Goal: Task Accomplishment & Management: Manage account settings

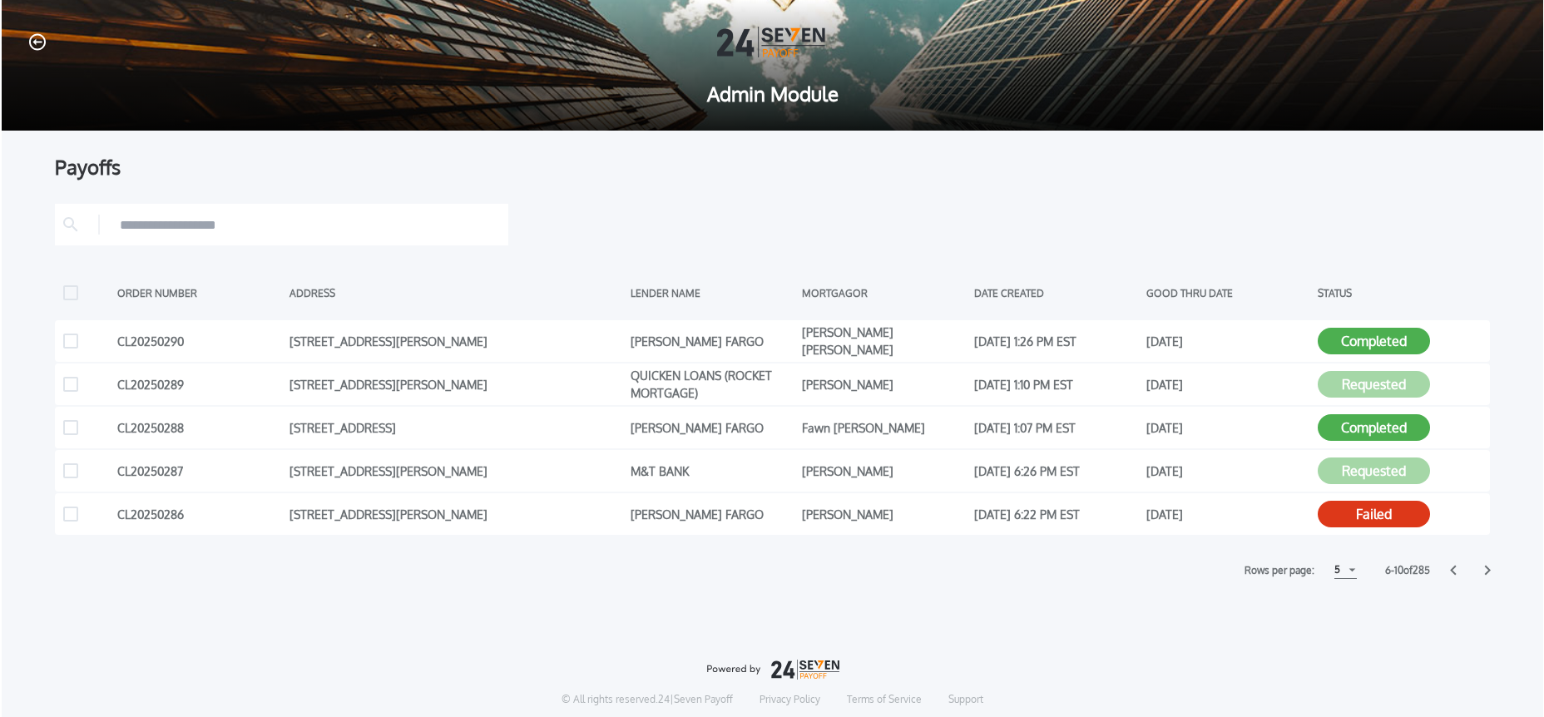
scroll to position [4, 0]
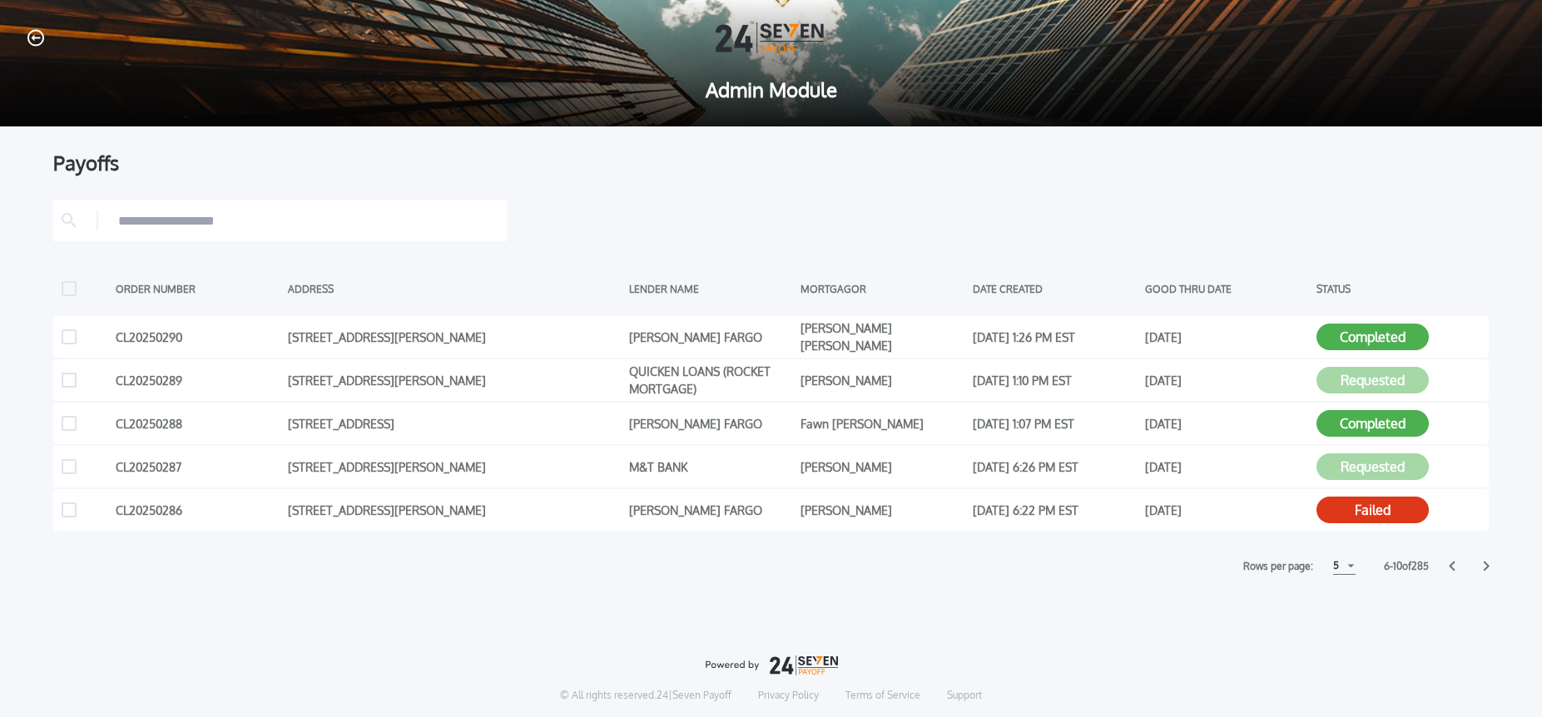
drag, startPoint x: 1330, startPoint y: 569, endPoint x: 1336, endPoint y: 587, distance: 19.5
click at [1333, 569] on div "5" at bounding box center [1336, 566] width 6 height 20
drag, startPoint x: 1337, startPoint y: 607, endPoint x: 1353, endPoint y: 607, distance: 15.8
click at [1336, 607] on h1 "10" at bounding box center [1343, 607] width 16 height 20
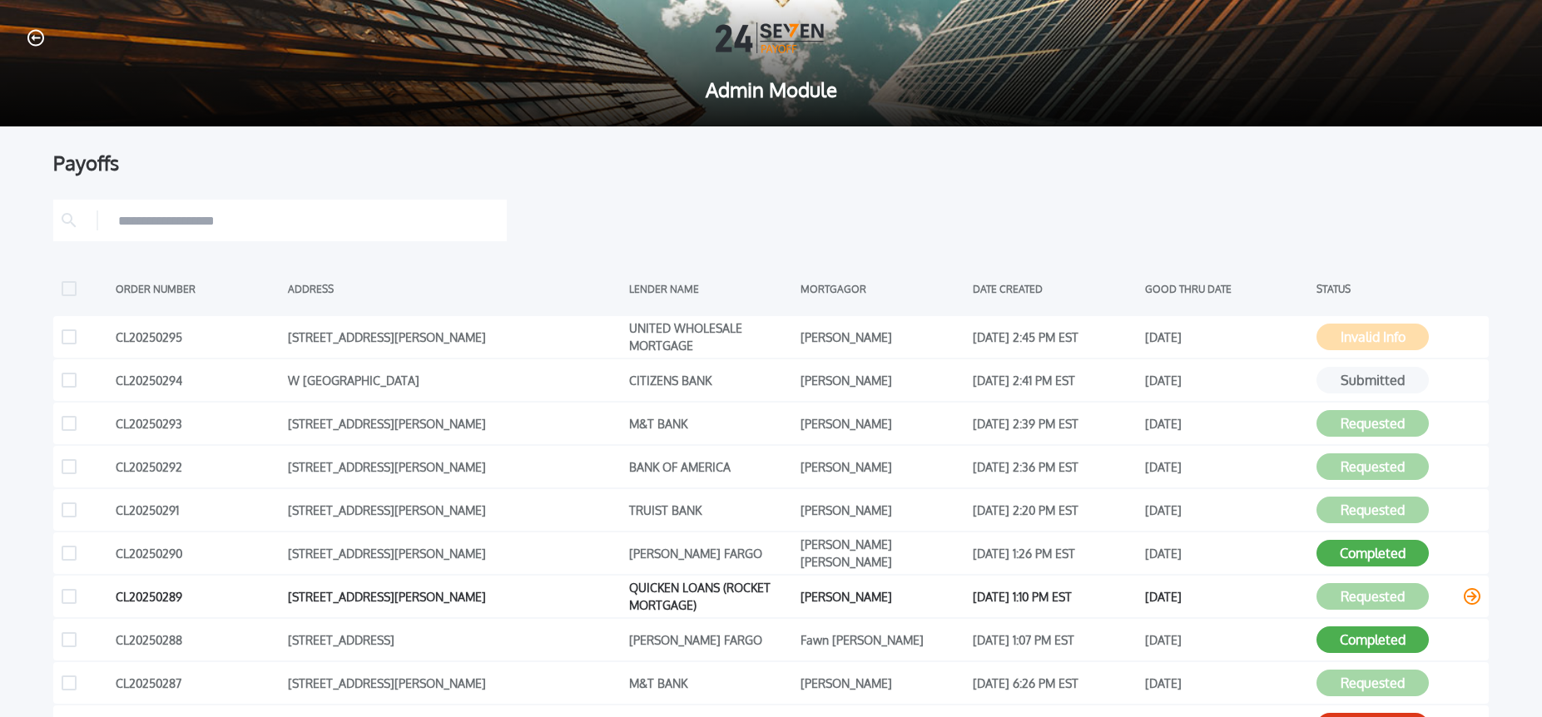
click at [1473, 599] on icon at bounding box center [1471, 596] width 17 height 17
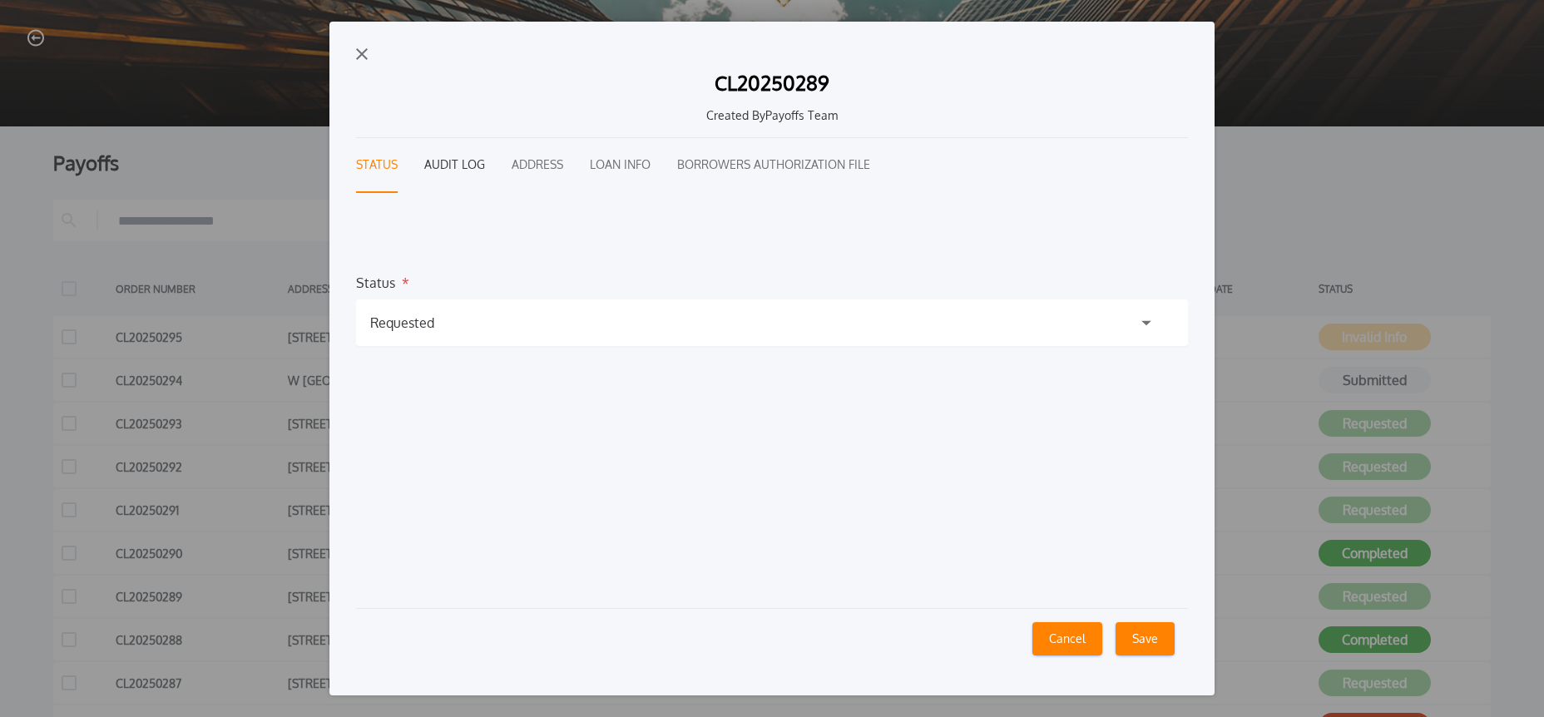
drag, startPoint x: 467, startPoint y: 167, endPoint x: 505, endPoint y: 187, distance: 43.2
click at [466, 167] on button "Audit Log" at bounding box center [454, 165] width 61 height 55
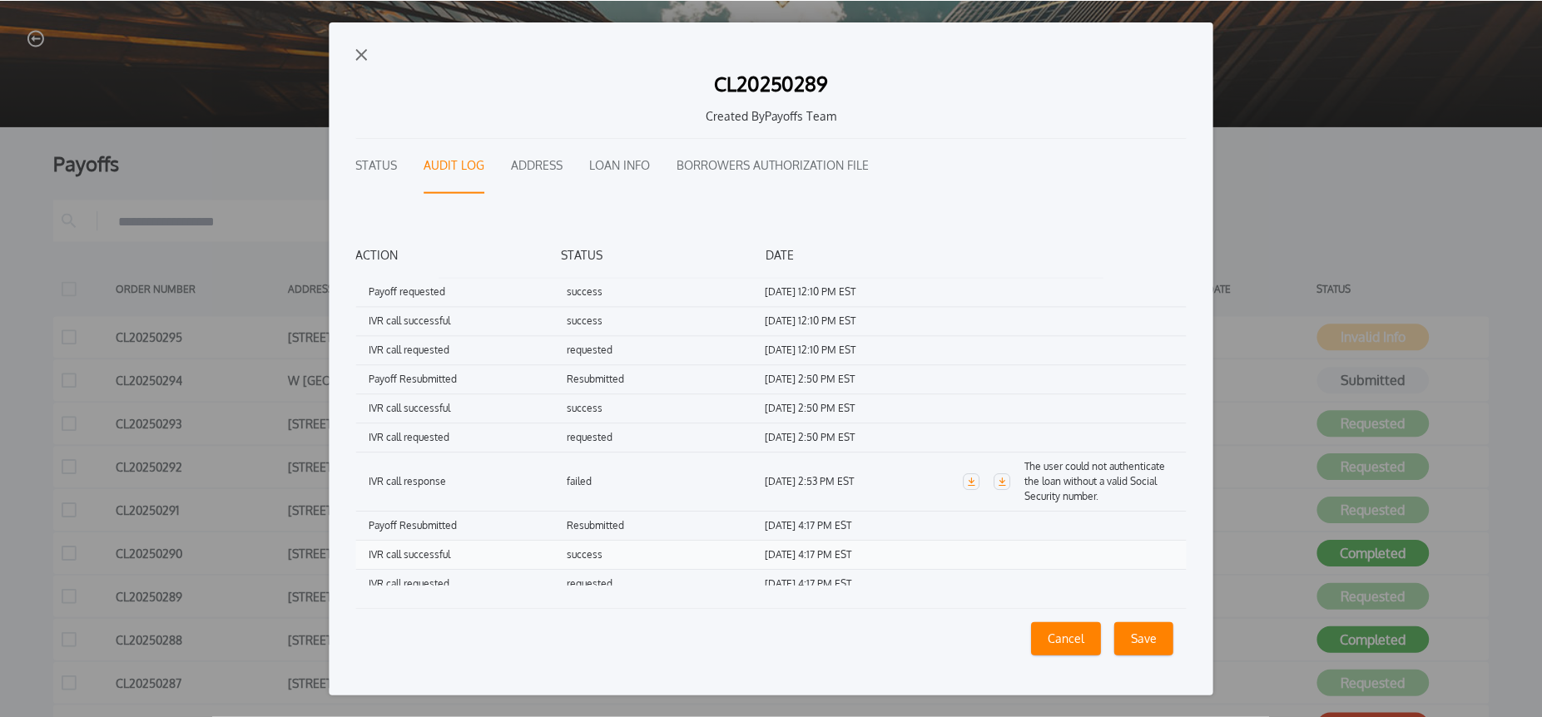
scroll to position [131, 0]
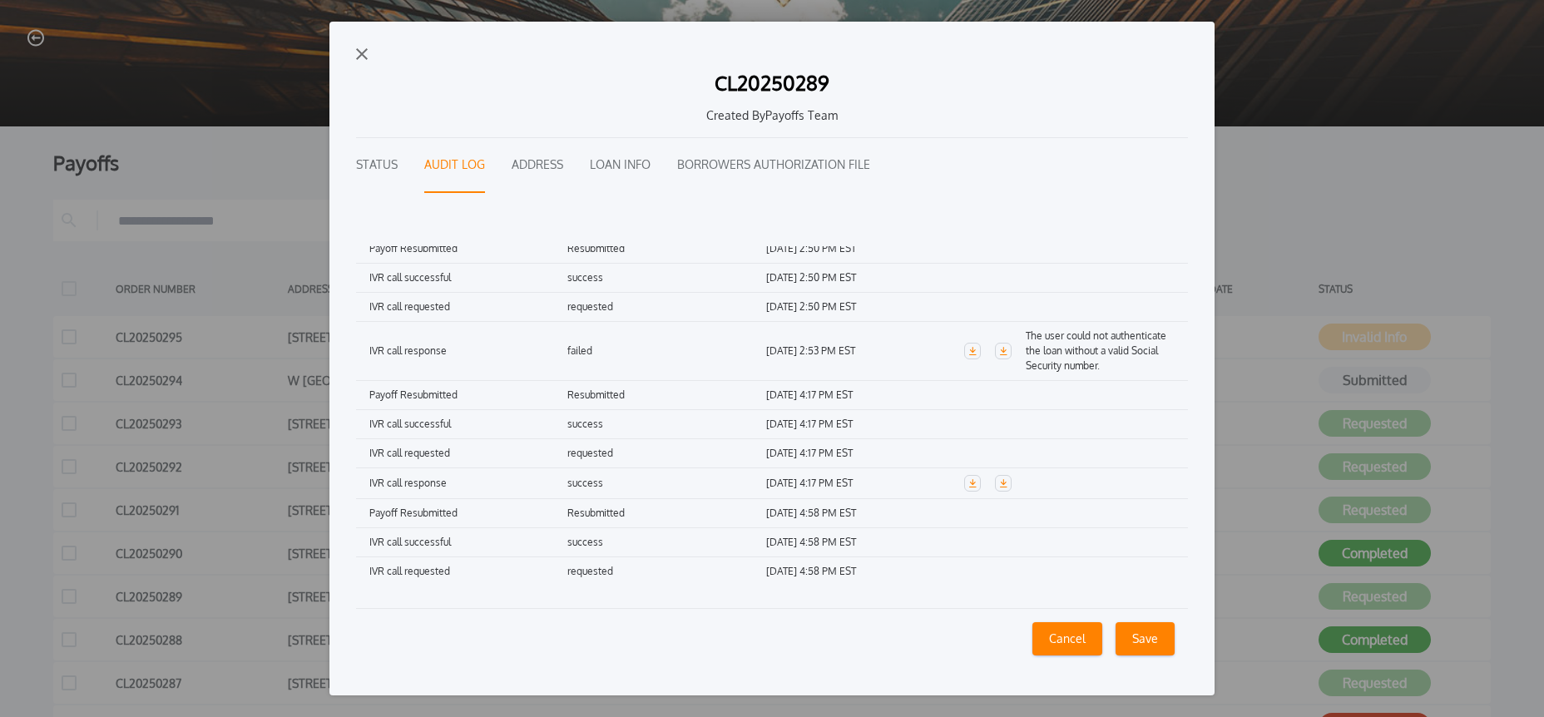
click at [357, 52] on img "button" at bounding box center [362, 54] width 12 height 12
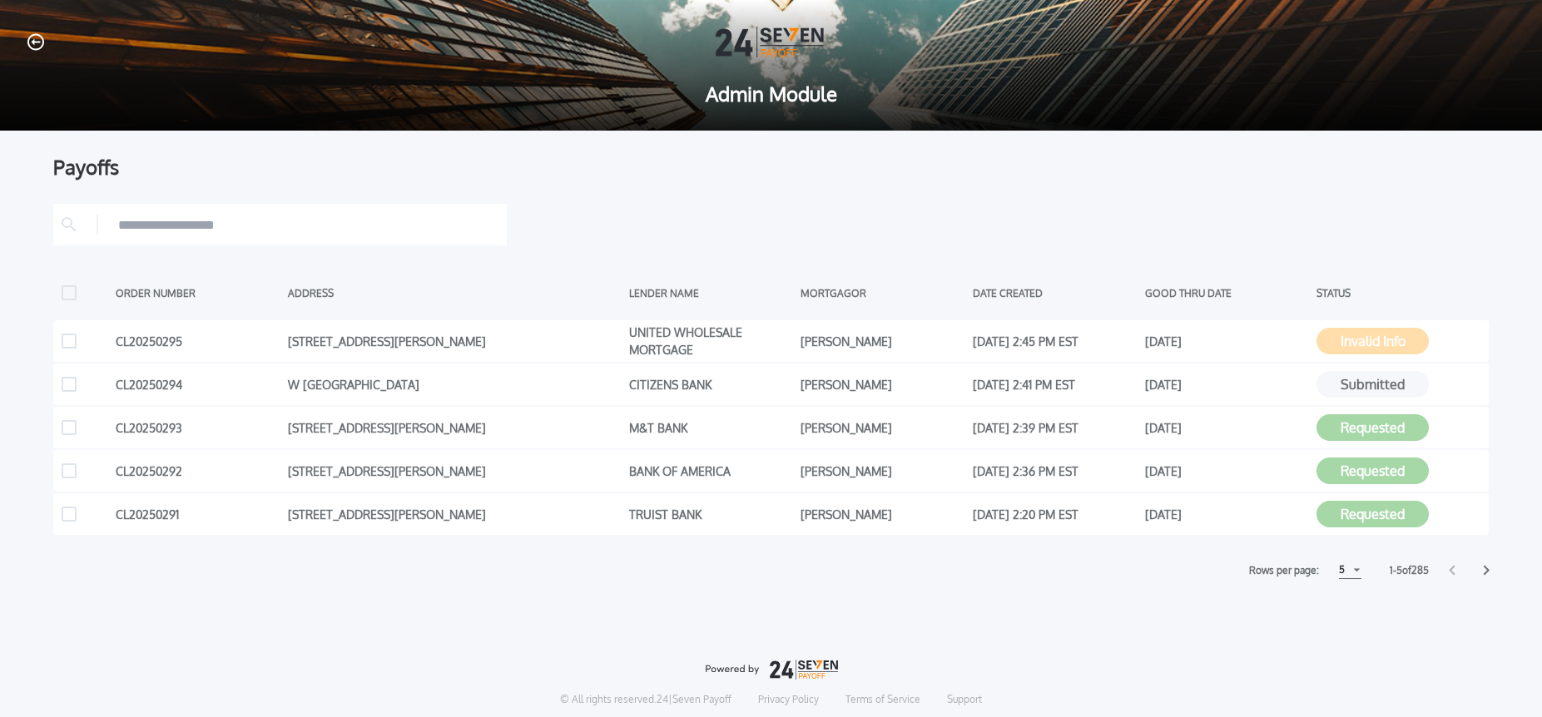
click at [1347, 569] on div "5" at bounding box center [1350, 570] width 22 height 17
click at [1344, 631] on h1 "15" at bounding box center [1349, 633] width 16 height 20
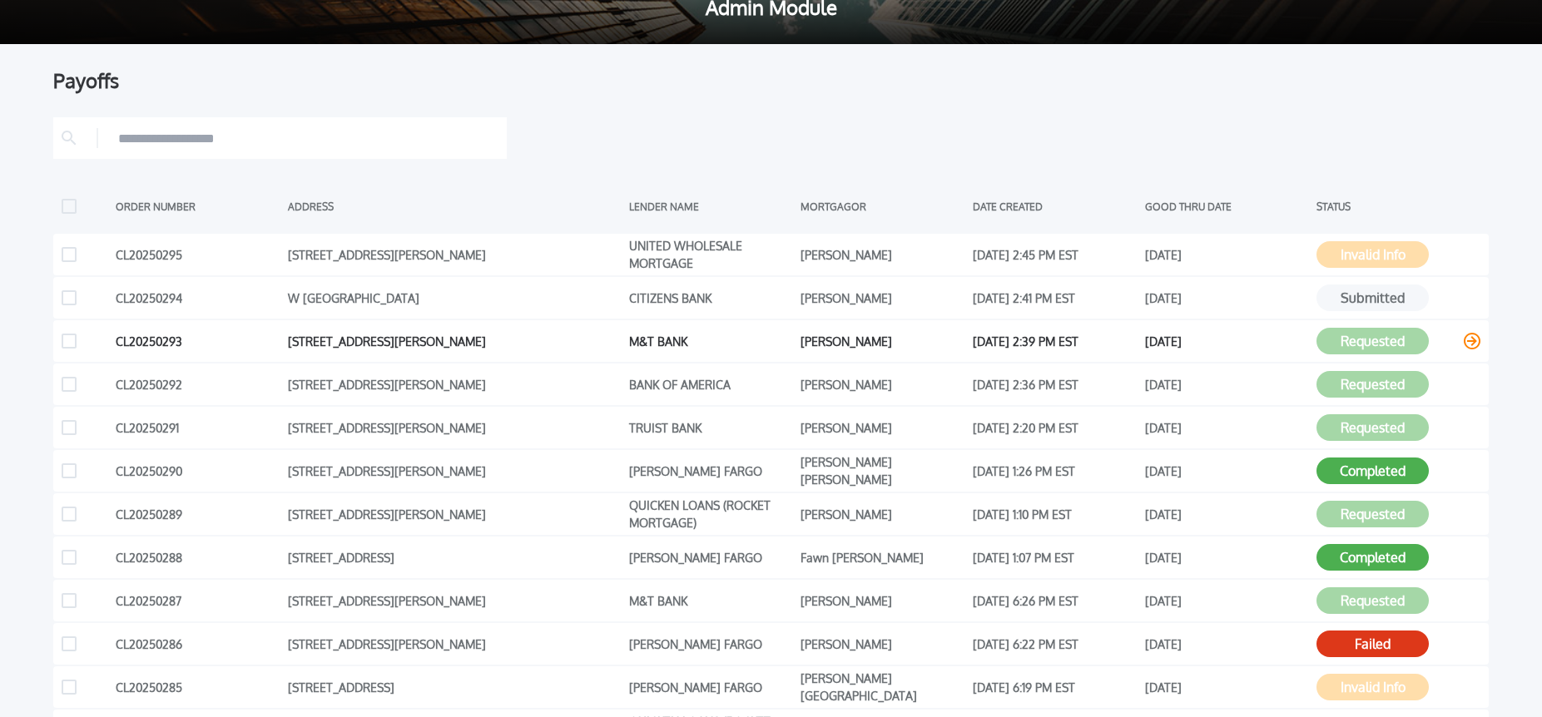
scroll to position [87, 0]
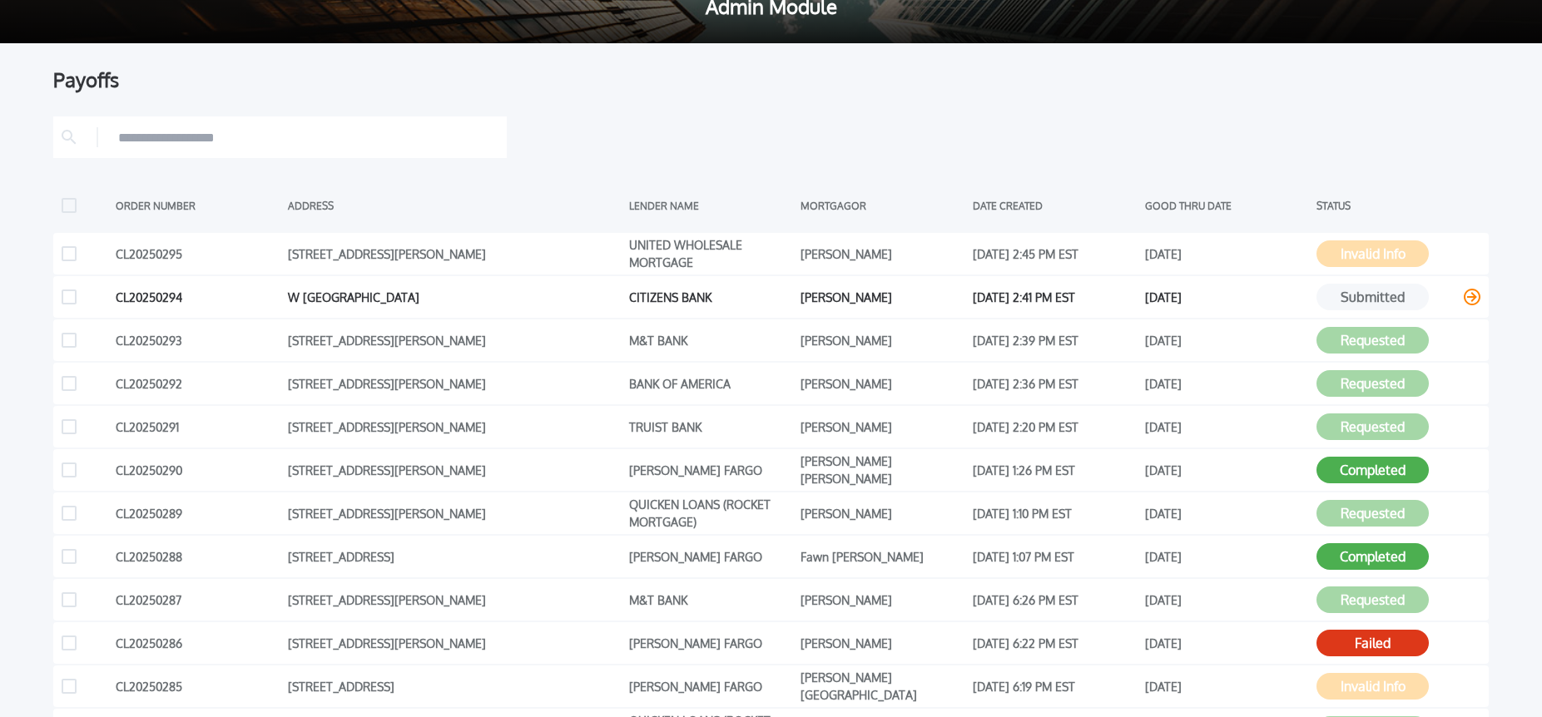
click at [1472, 295] on icon at bounding box center [1471, 297] width 17 height 17
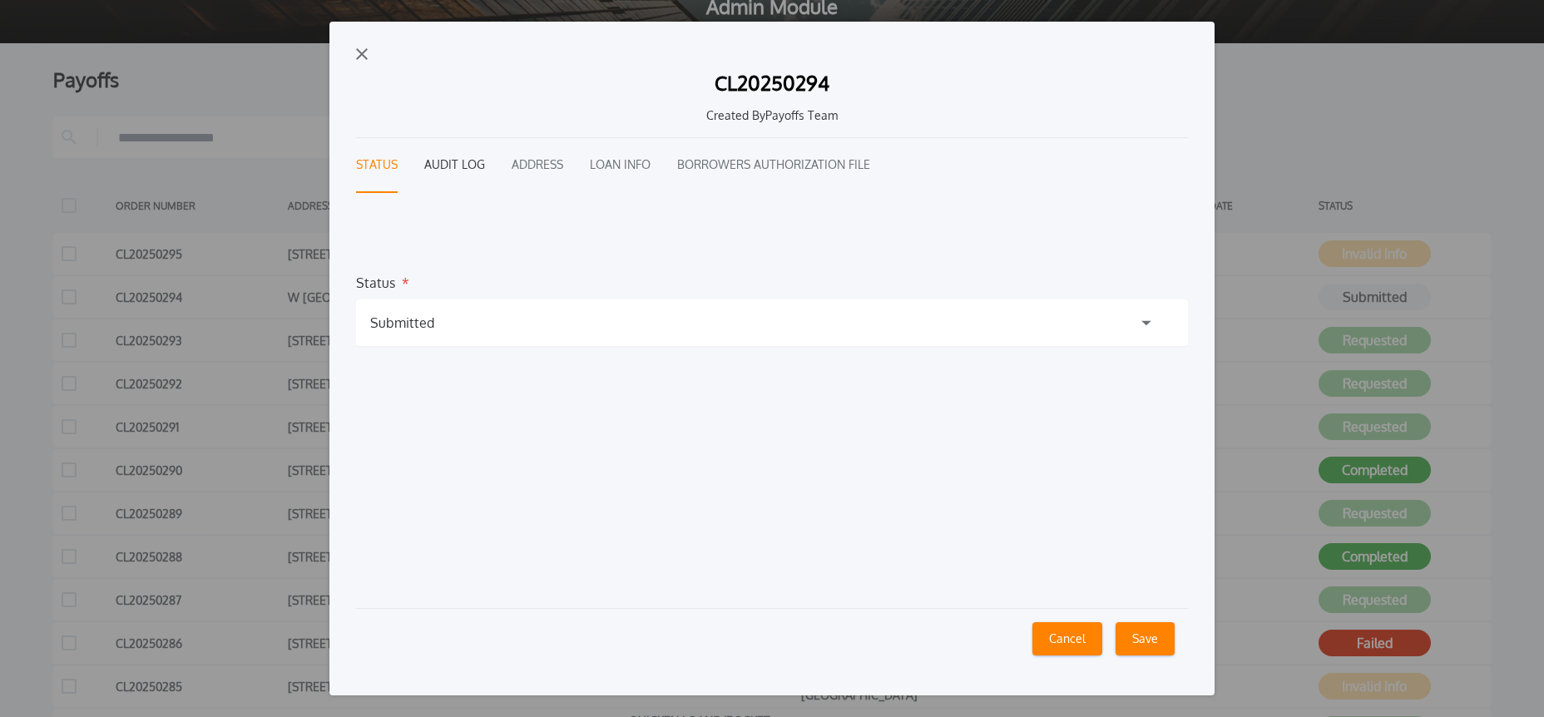
click at [482, 175] on button "Audit Log" at bounding box center [454, 165] width 61 height 55
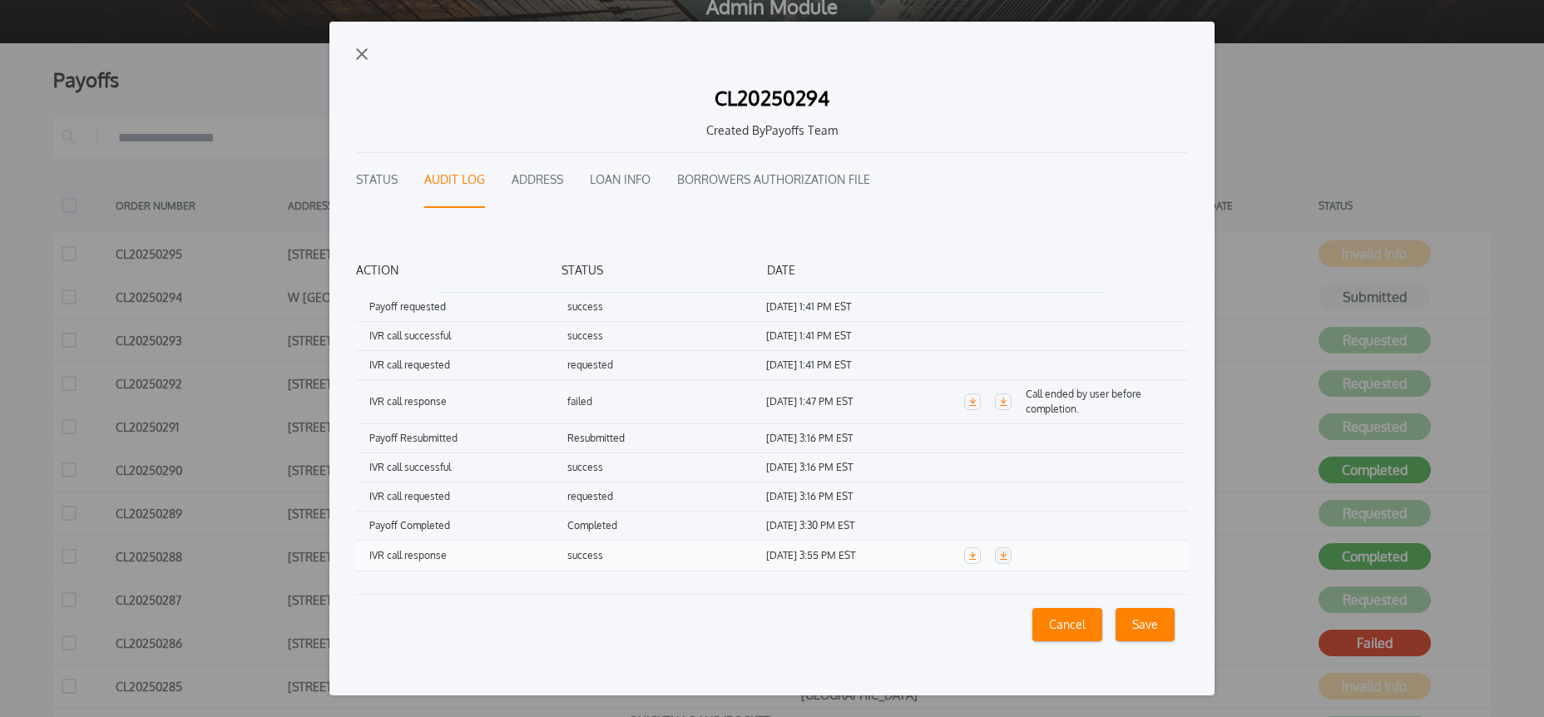
click at [1009, 559] on link "button" at bounding box center [1003, 555] width 17 height 17
click at [357, 52] on img "button" at bounding box center [362, 54] width 12 height 12
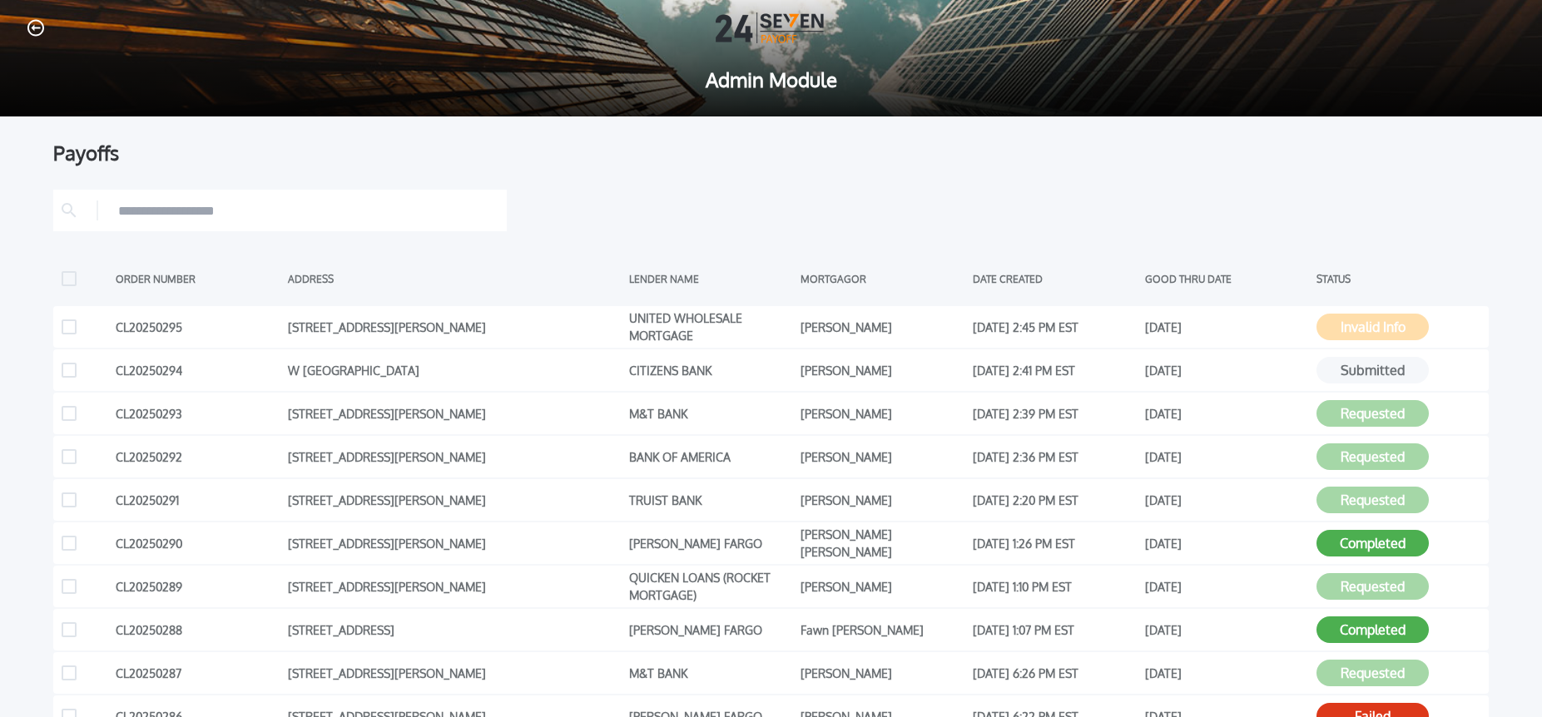
scroll to position [0, 0]
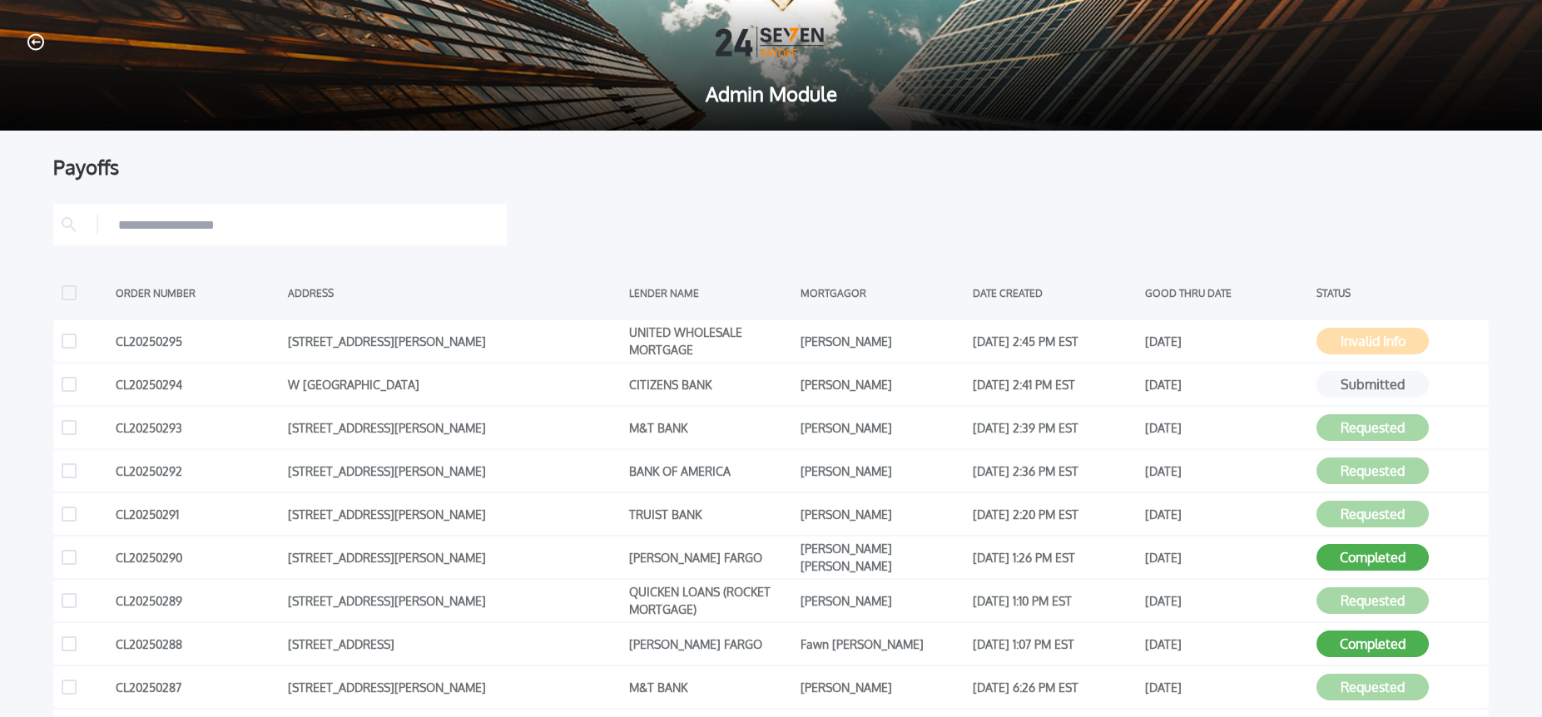
click at [42, 40] on icon "button" at bounding box center [35, 41] width 17 height 17
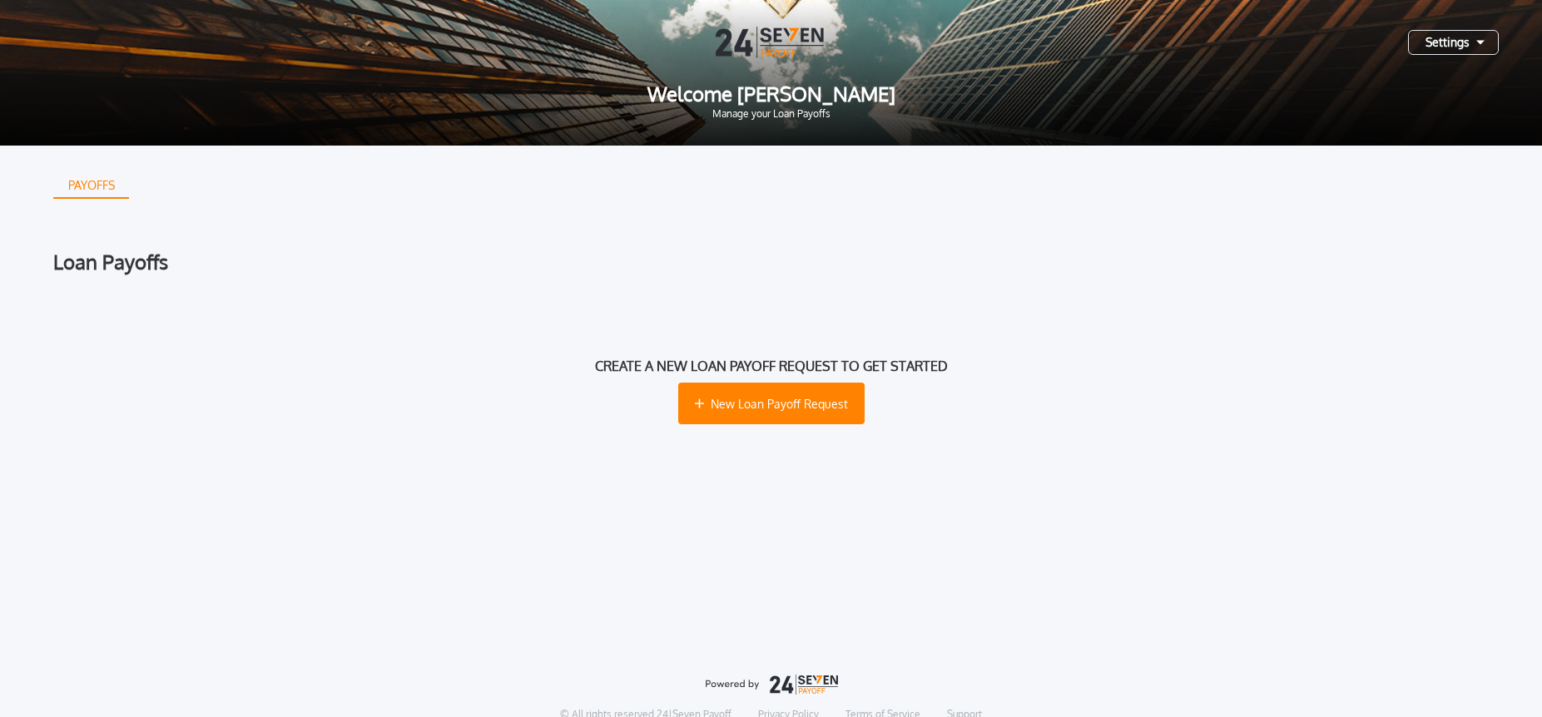
click at [1449, 47] on div "Settings" at bounding box center [1453, 42] width 91 height 25
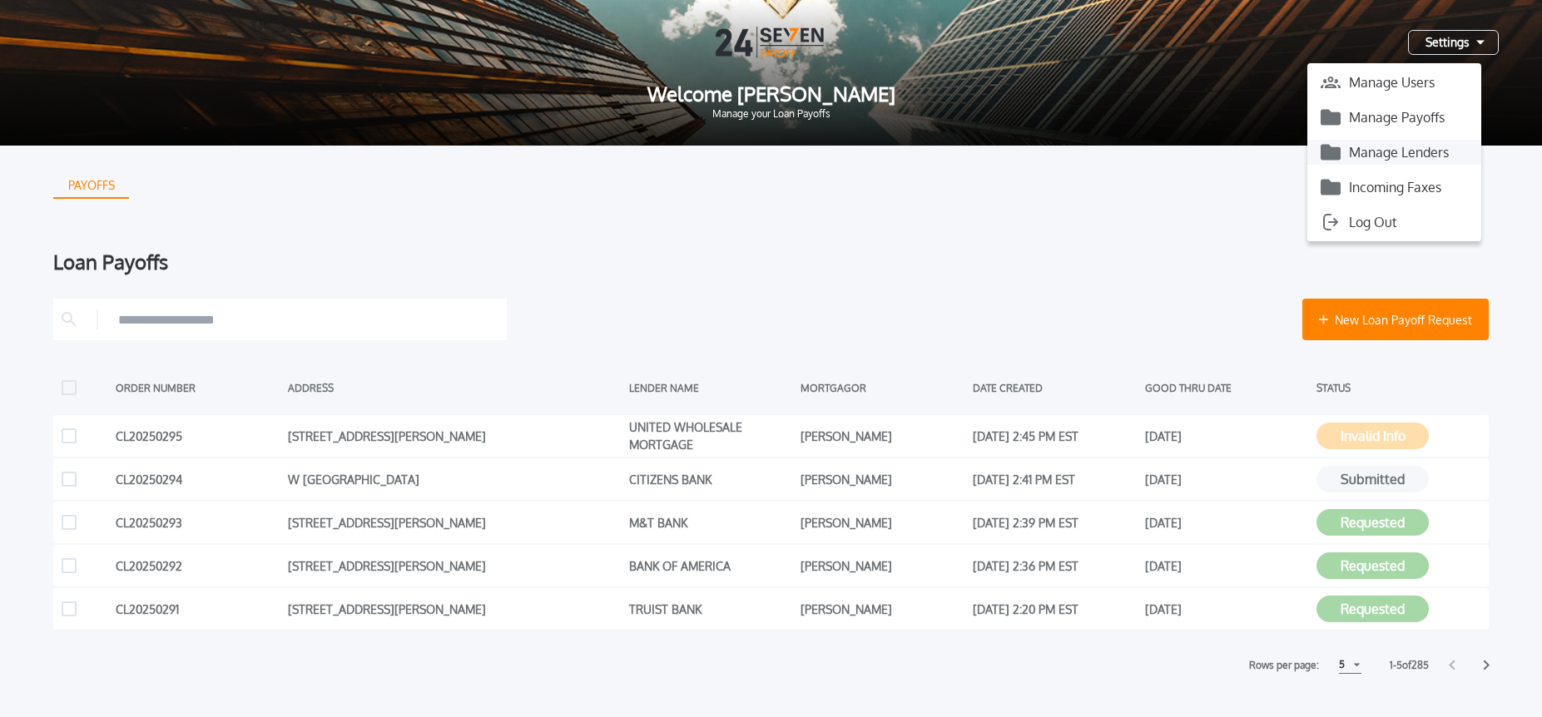
click at [1411, 155] on button "Manage Lenders" at bounding box center [1394, 152] width 174 height 25
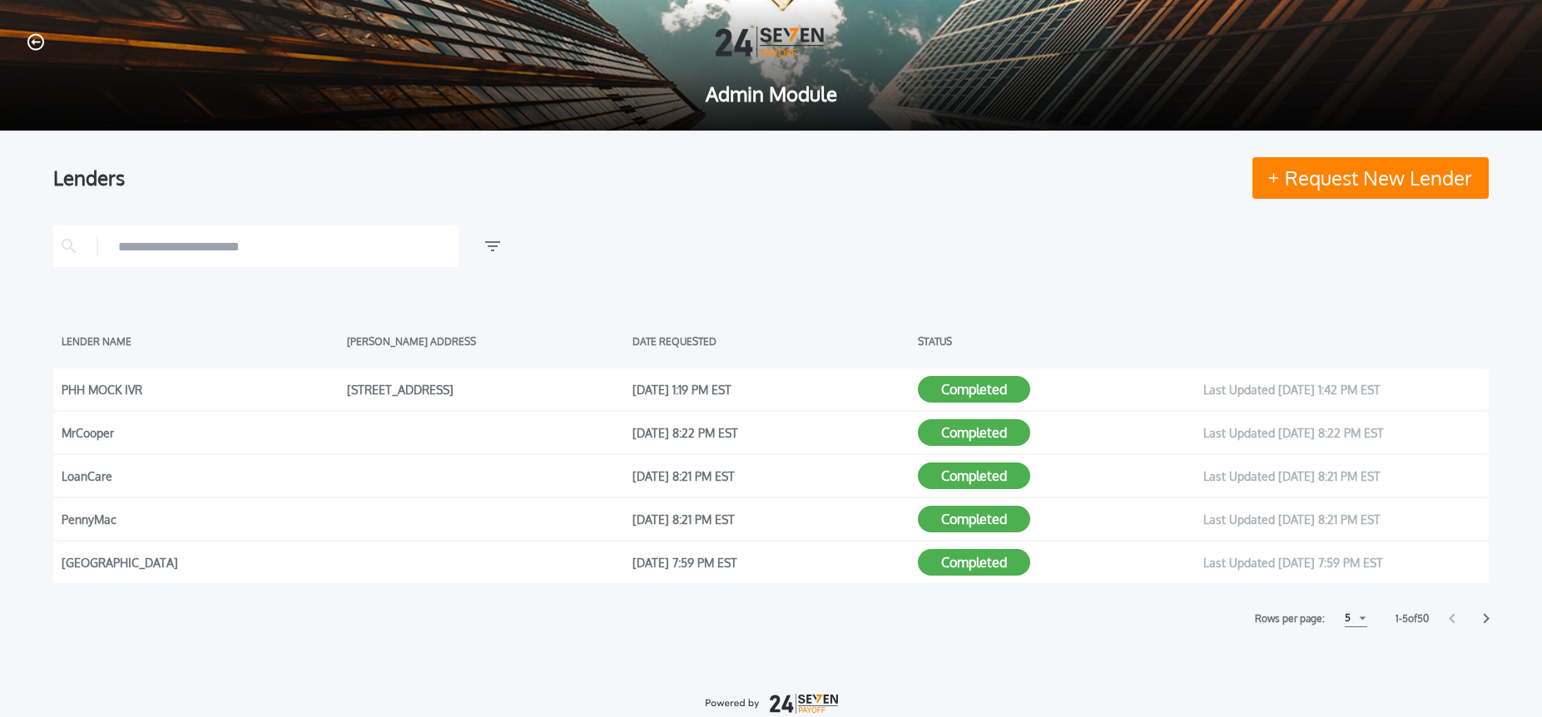
click at [307, 256] on input "text" at bounding box center [284, 246] width 332 height 25
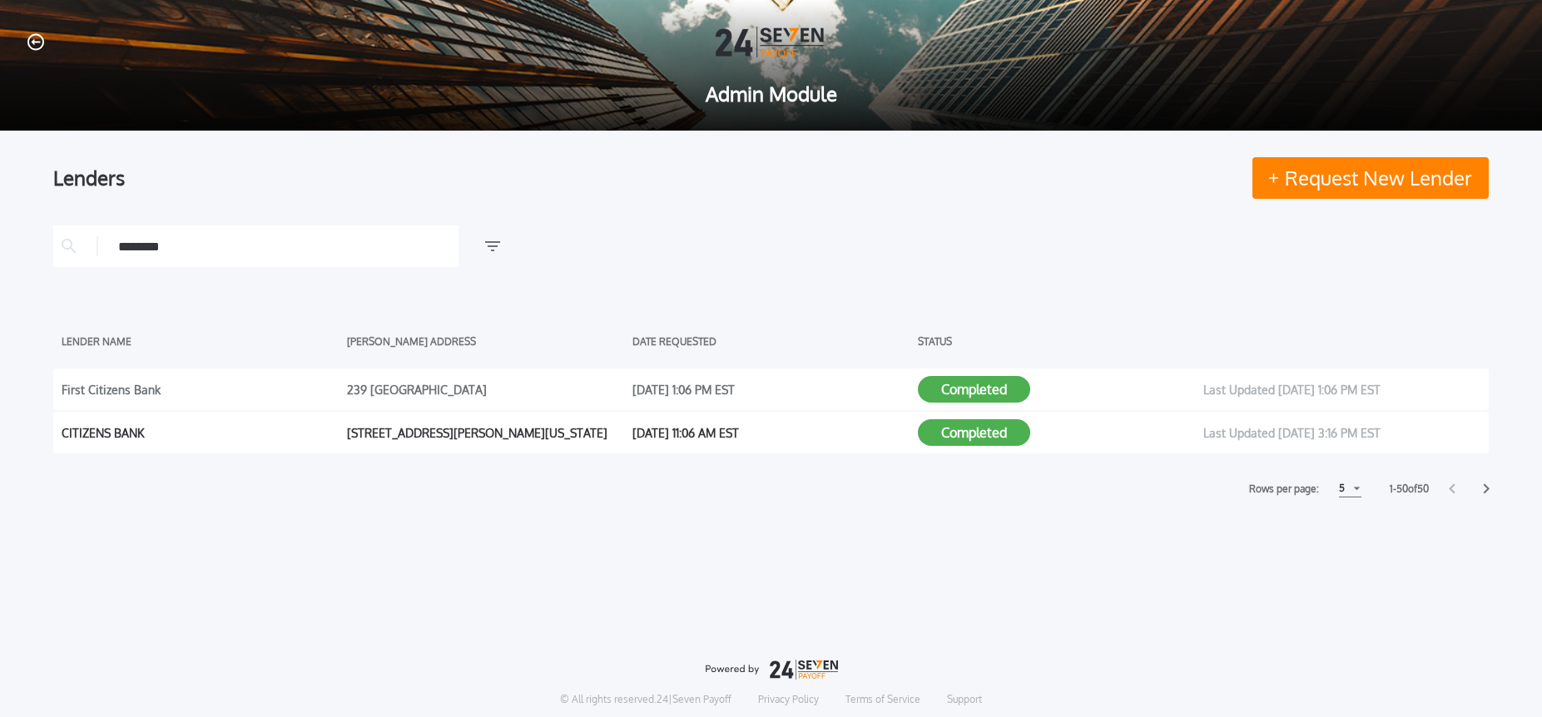
click at [966, 436] on button "Completed" at bounding box center [974, 432] width 112 height 27
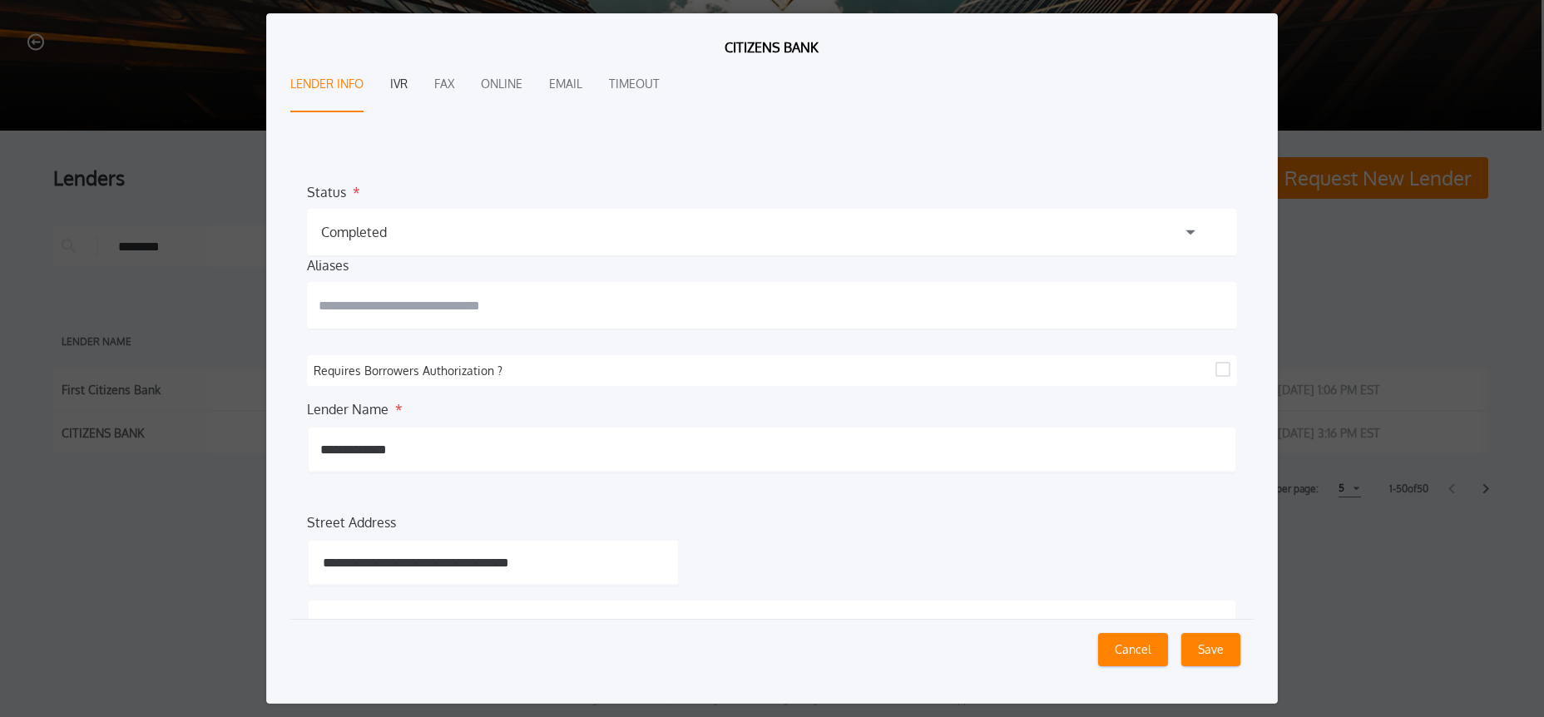
click at [395, 87] on button "IVR" at bounding box center [398, 84] width 17 height 55
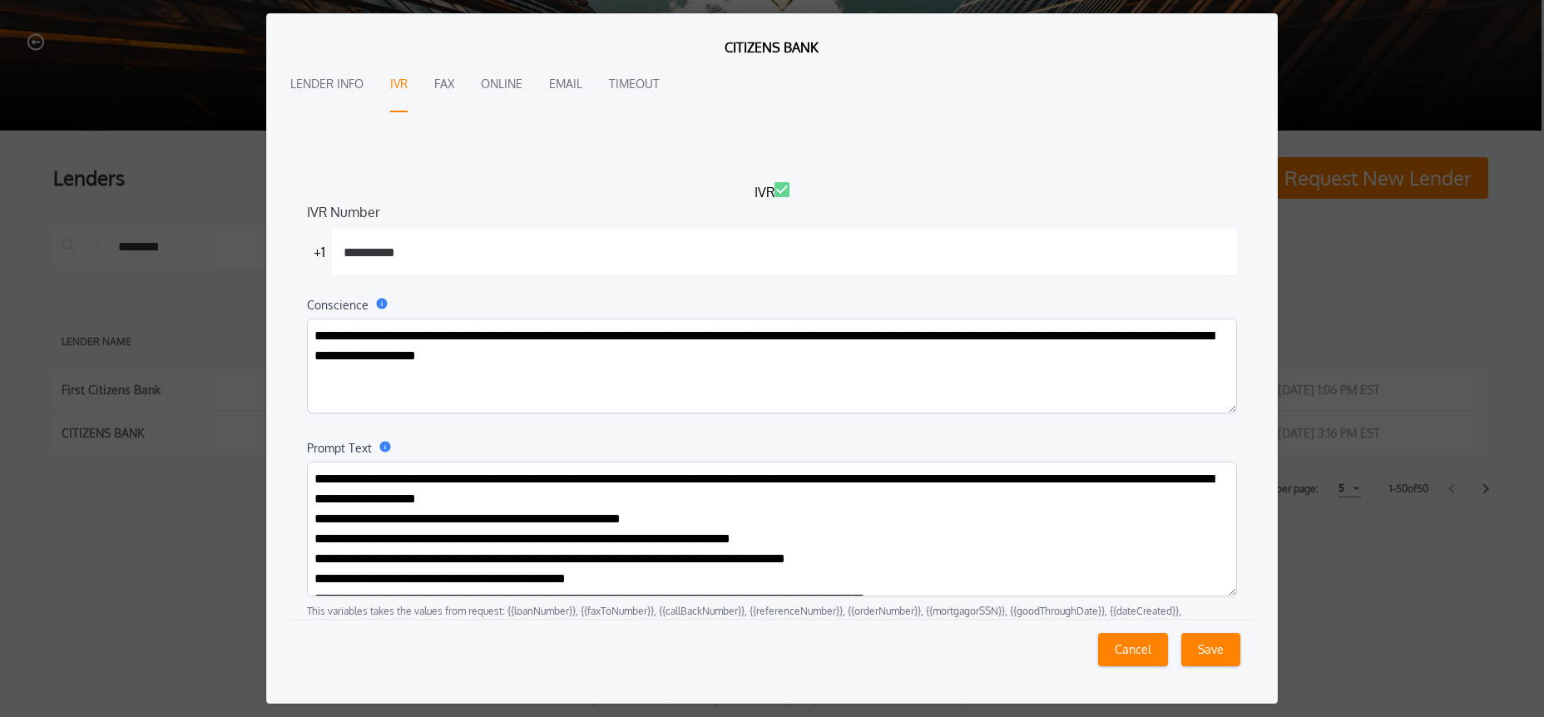
click at [803, 528] on textarea "Prompt Text" at bounding box center [772, 529] width 930 height 135
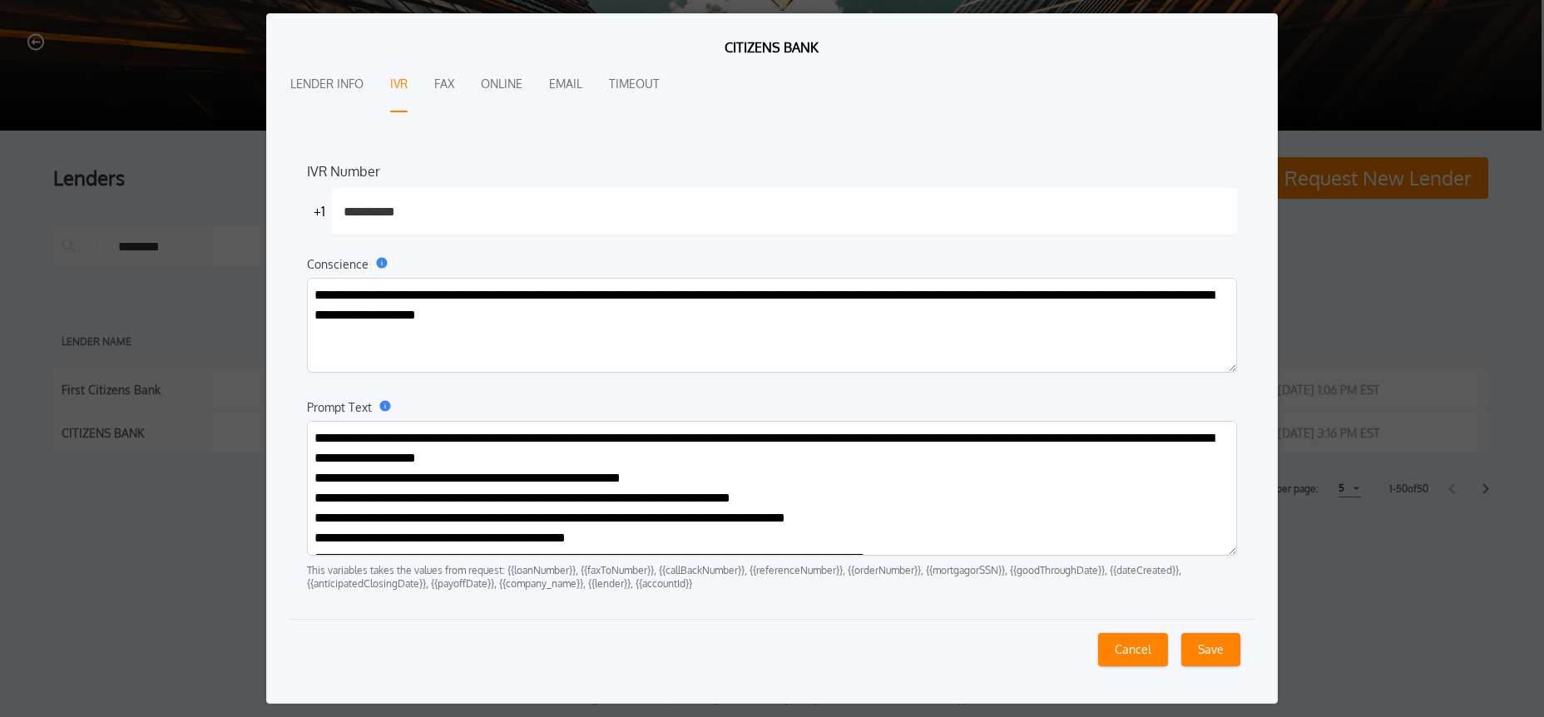
drag, startPoint x: 1145, startPoint y: 656, endPoint x: 1181, endPoint y: 662, distance: 36.4
click at [1145, 656] on button "Cancel" at bounding box center [1133, 649] width 70 height 33
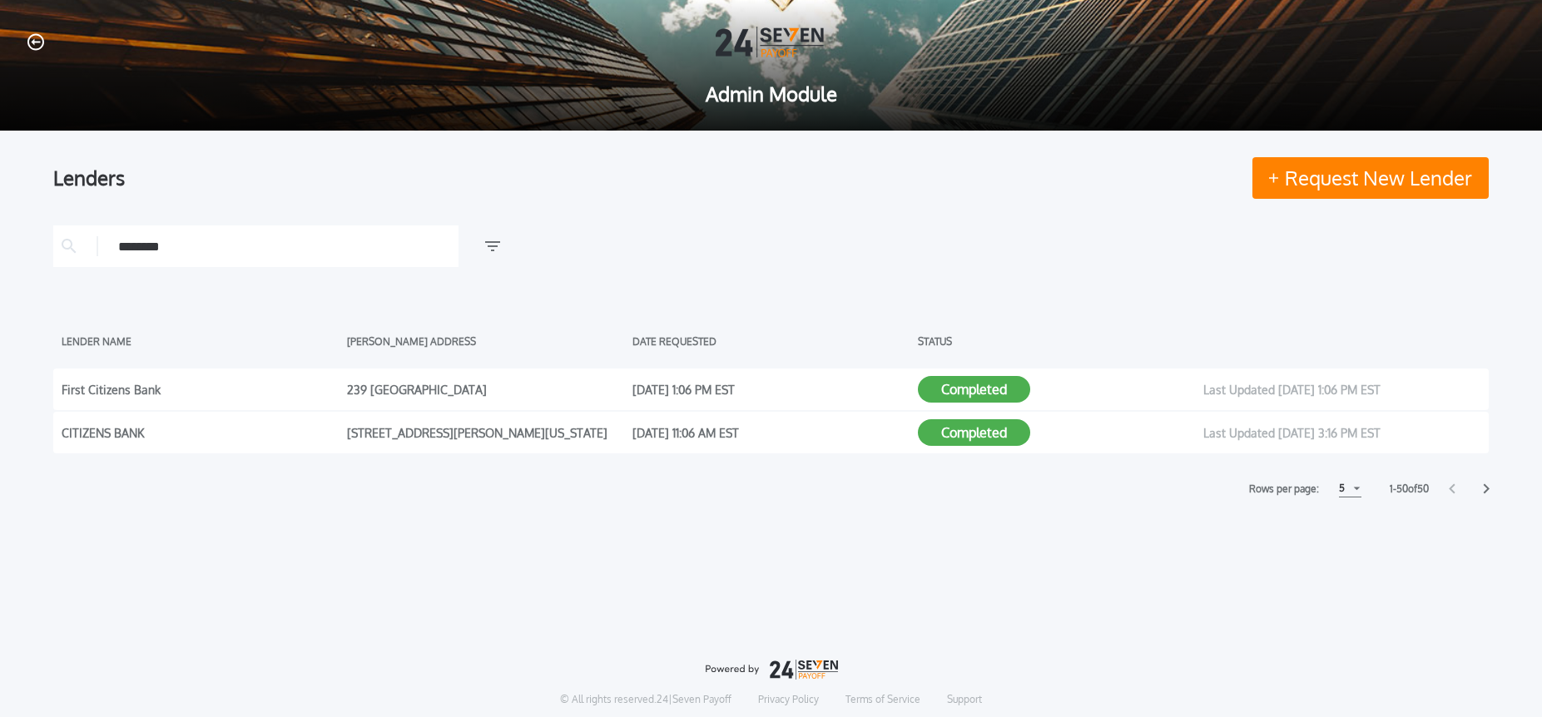
click at [155, 241] on input "********" at bounding box center [284, 246] width 332 height 25
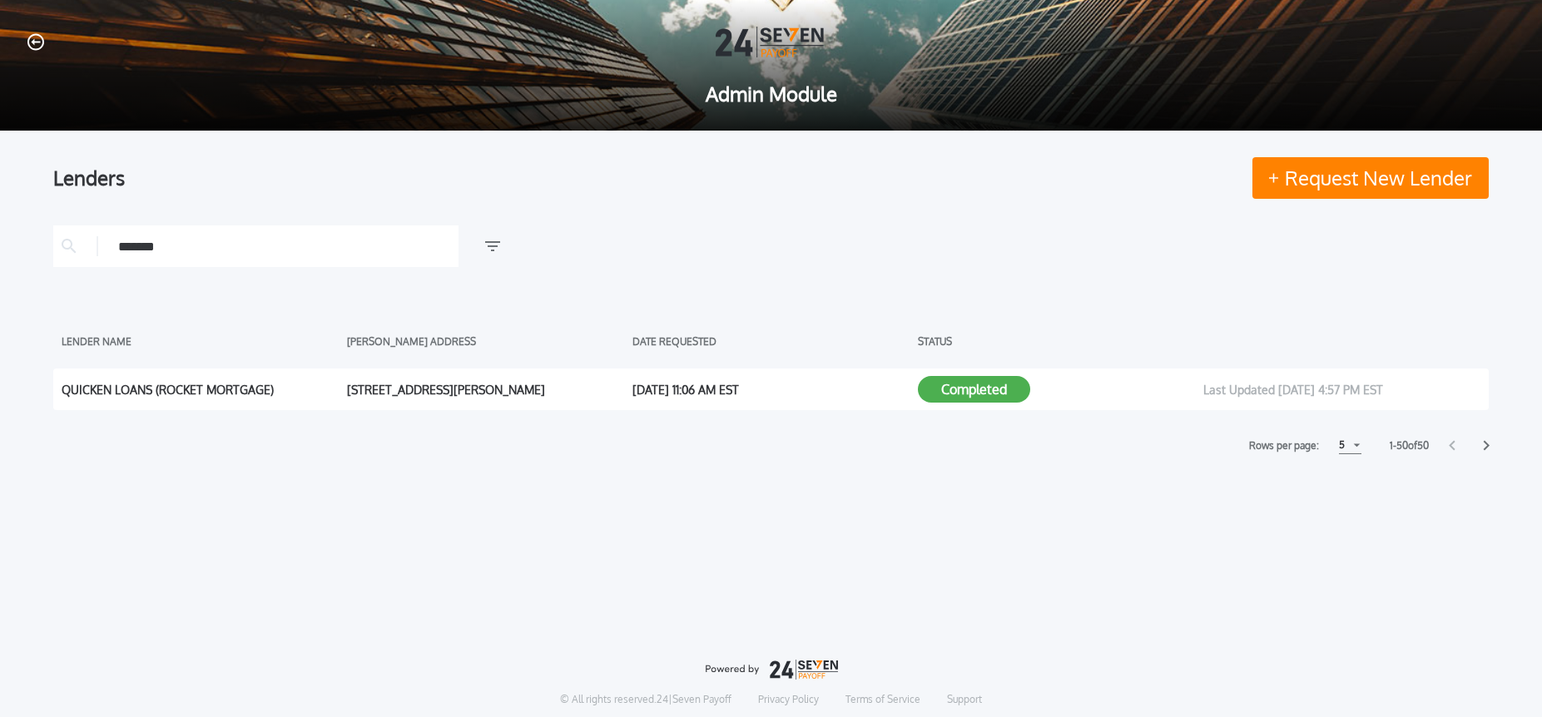
type input "*******"
click at [1010, 392] on button "Completed" at bounding box center [974, 389] width 112 height 27
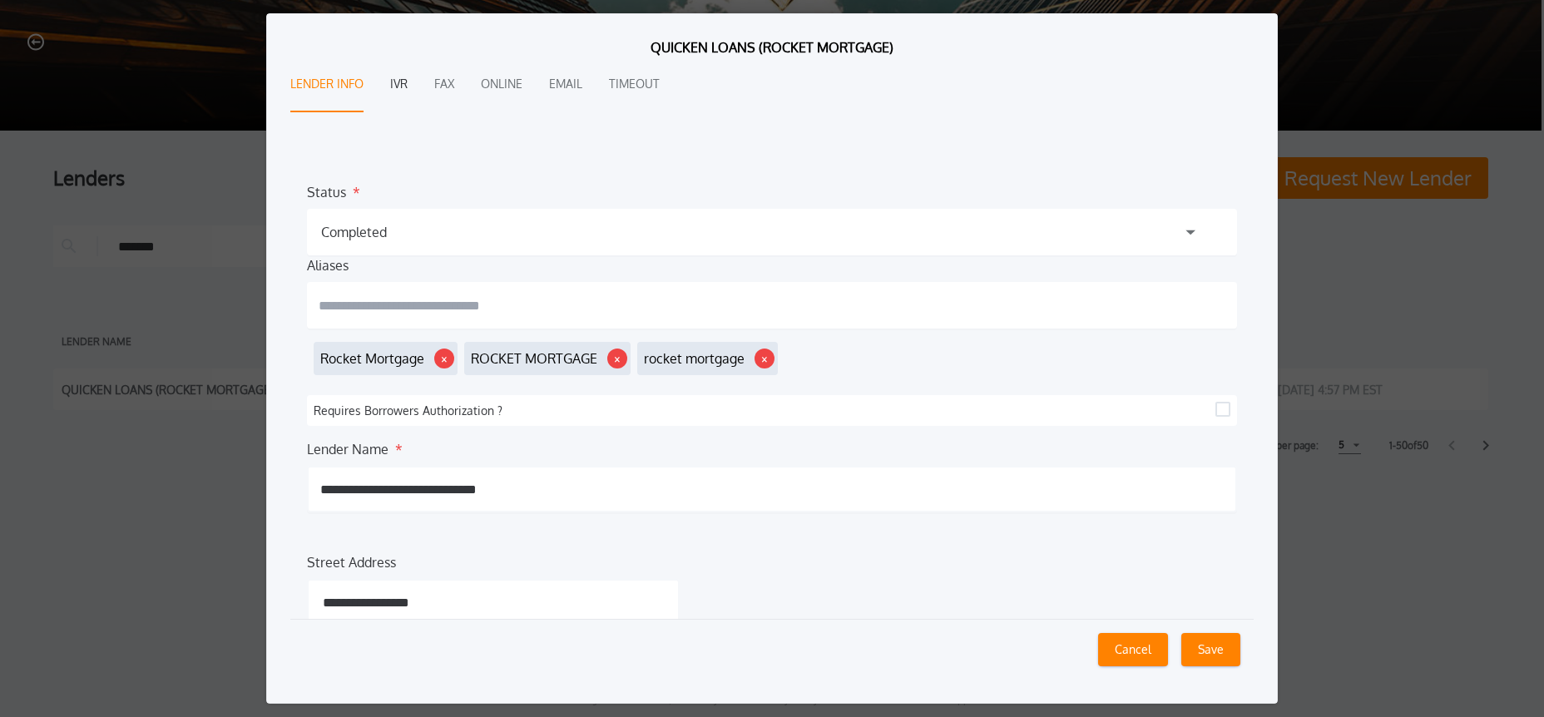
click at [393, 75] on button "IVR" at bounding box center [398, 84] width 17 height 55
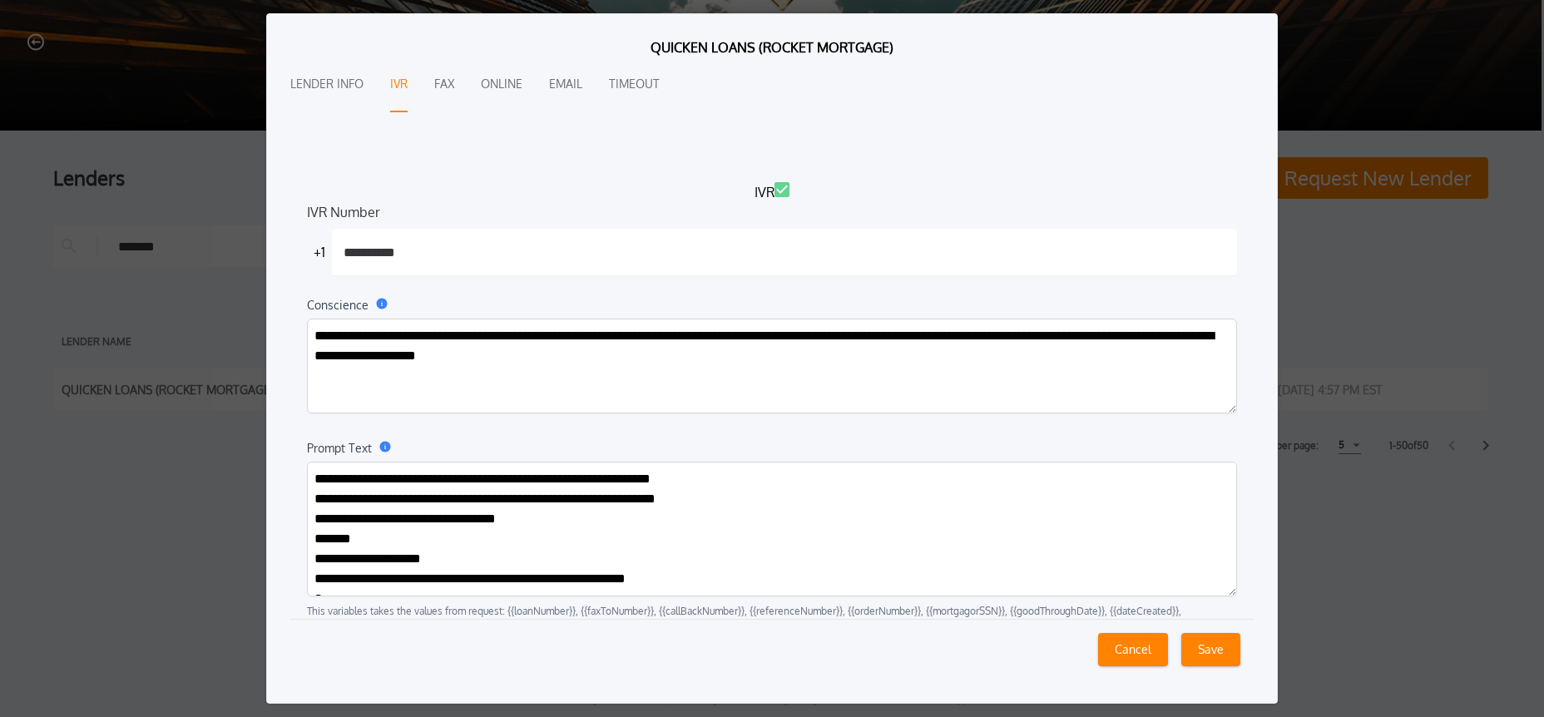
click at [660, 517] on textarea "Prompt Text" at bounding box center [772, 529] width 930 height 135
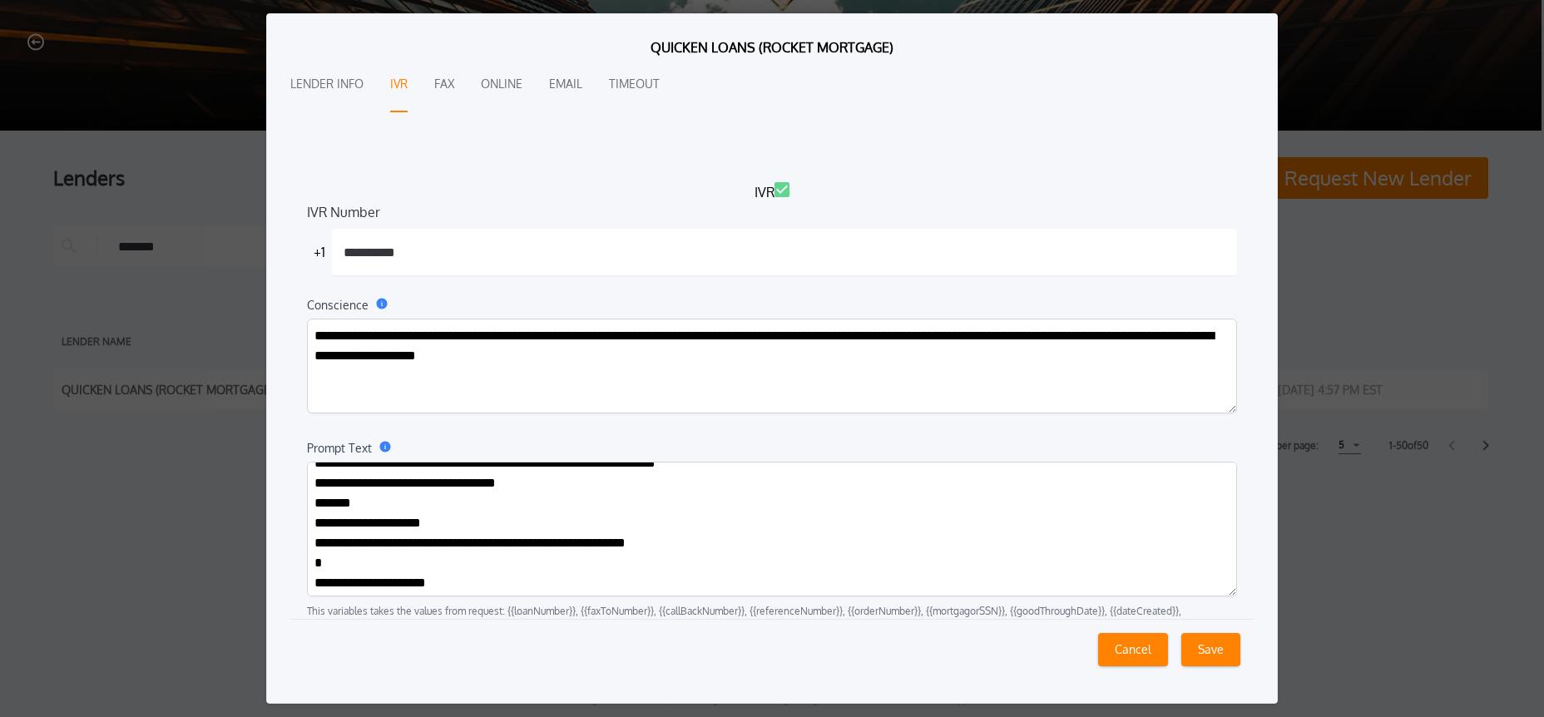
scroll to position [37, 0]
paste textarea "**********"
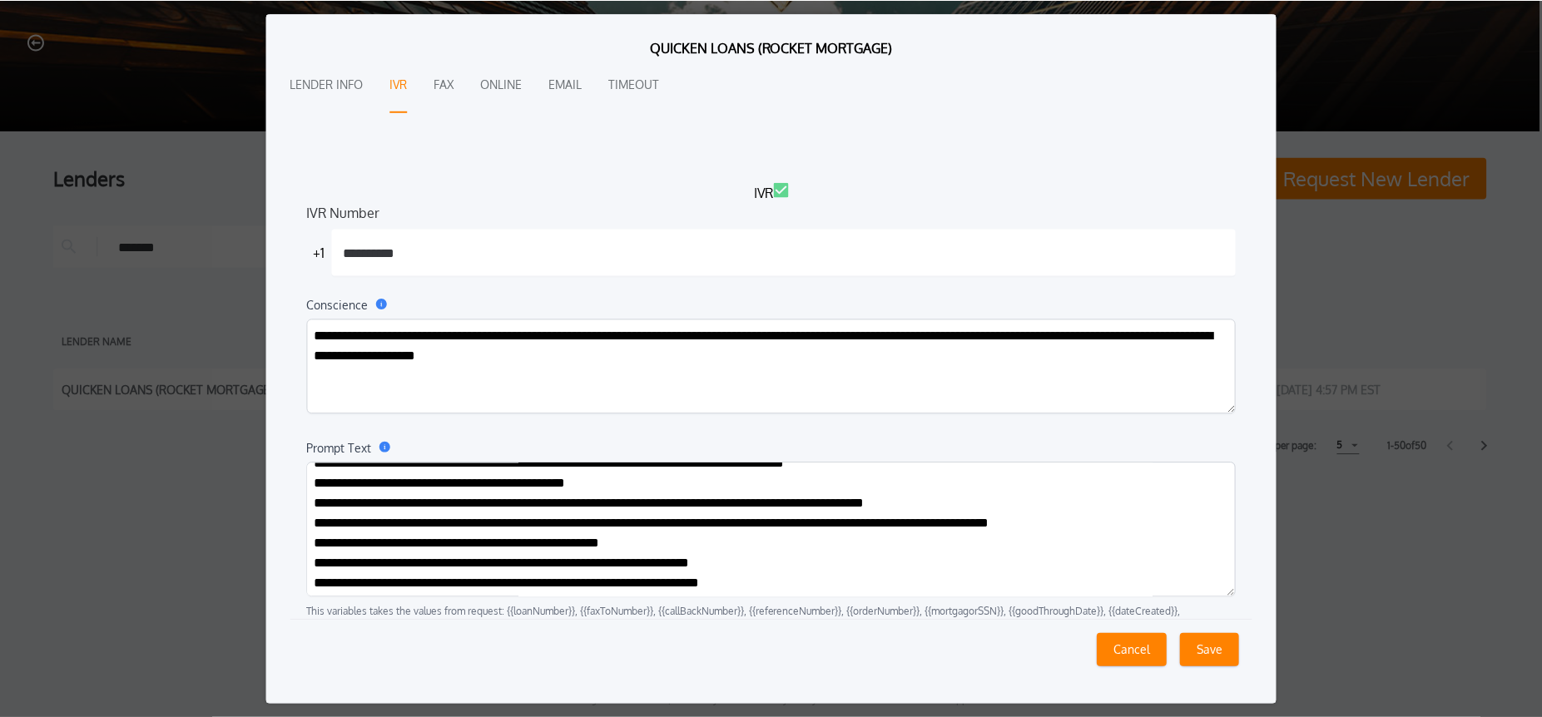
scroll to position [0, 0]
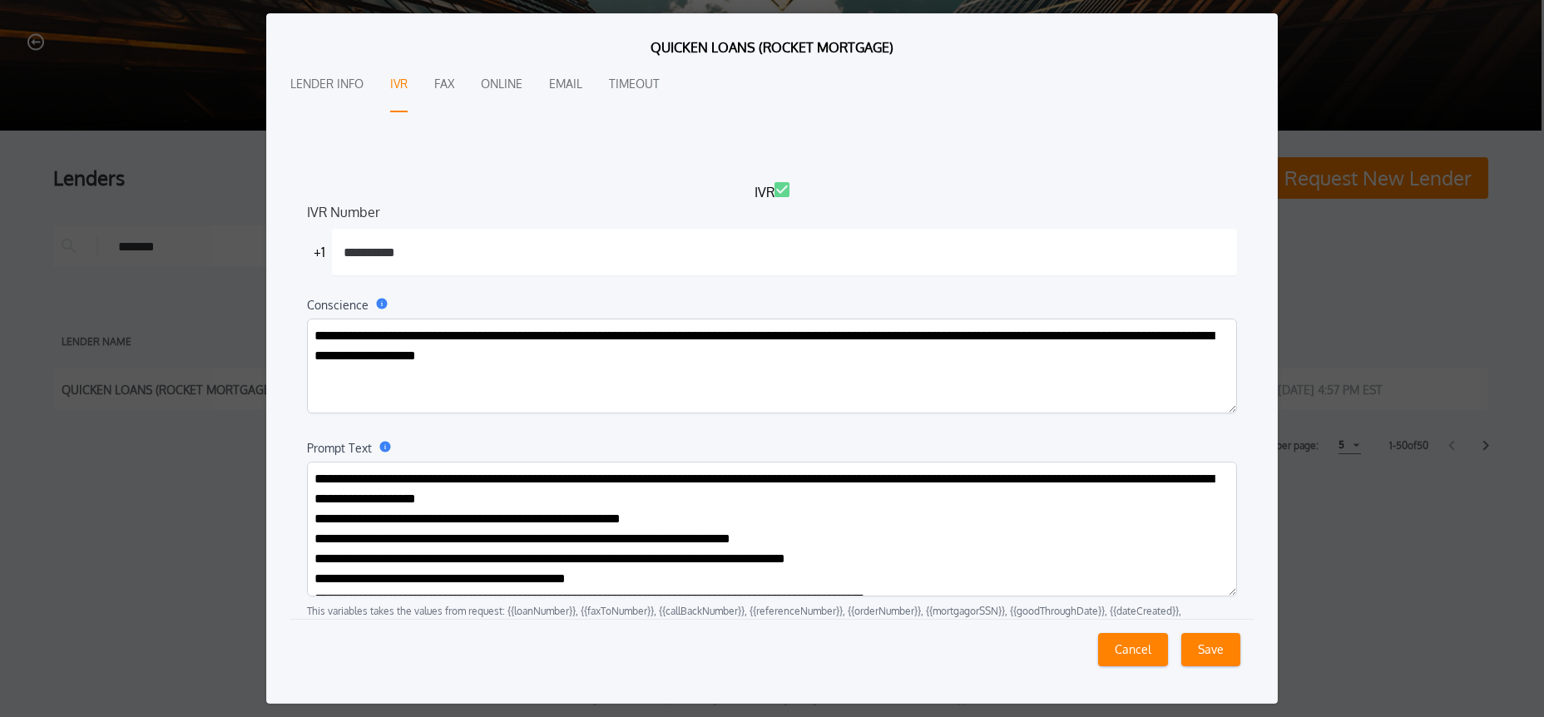
type textarea "**********"
click at [1219, 651] on button "Save" at bounding box center [1210, 649] width 59 height 33
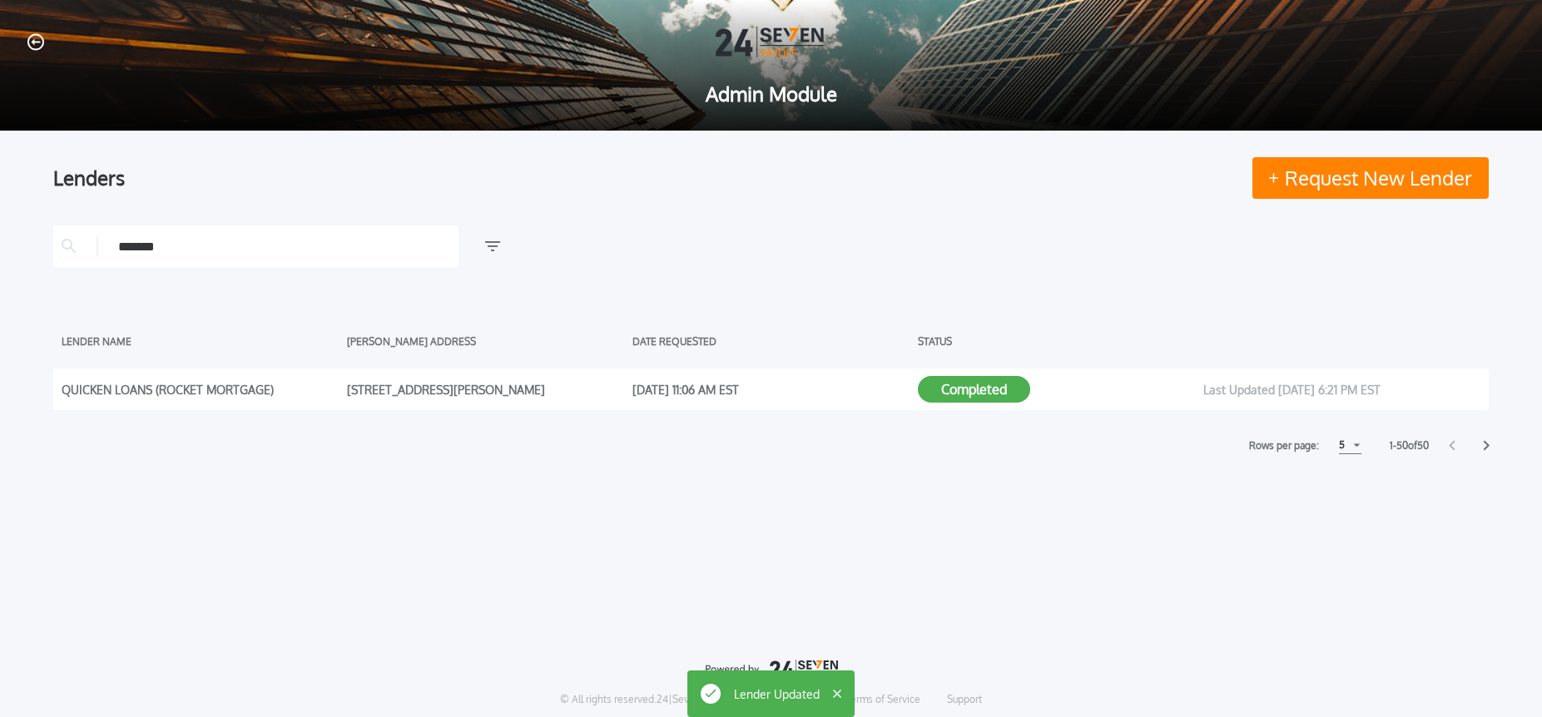
click at [32, 46] on icon "button" at bounding box center [35, 41] width 17 height 17
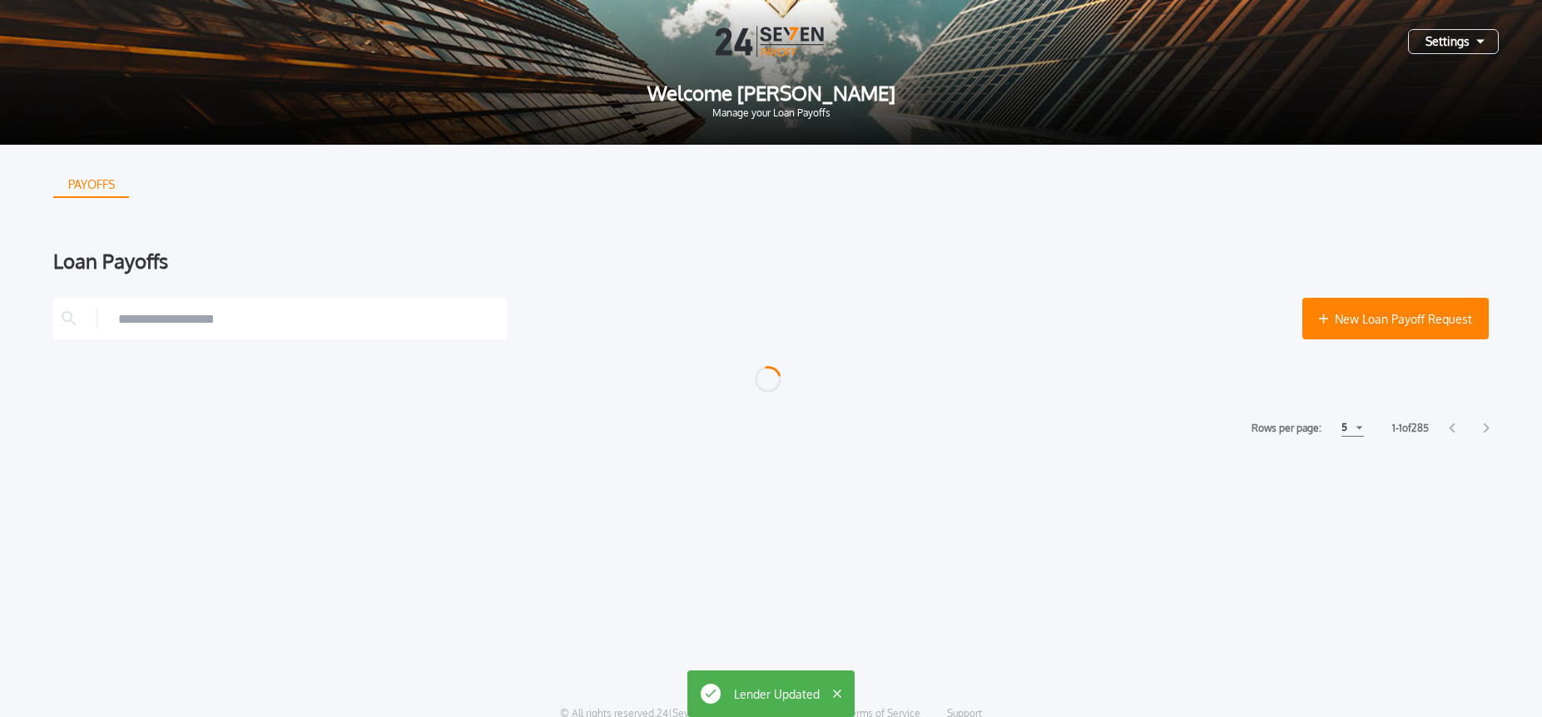
click at [1462, 40] on div "Settings" at bounding box center [1453, 41] width 91 height 25
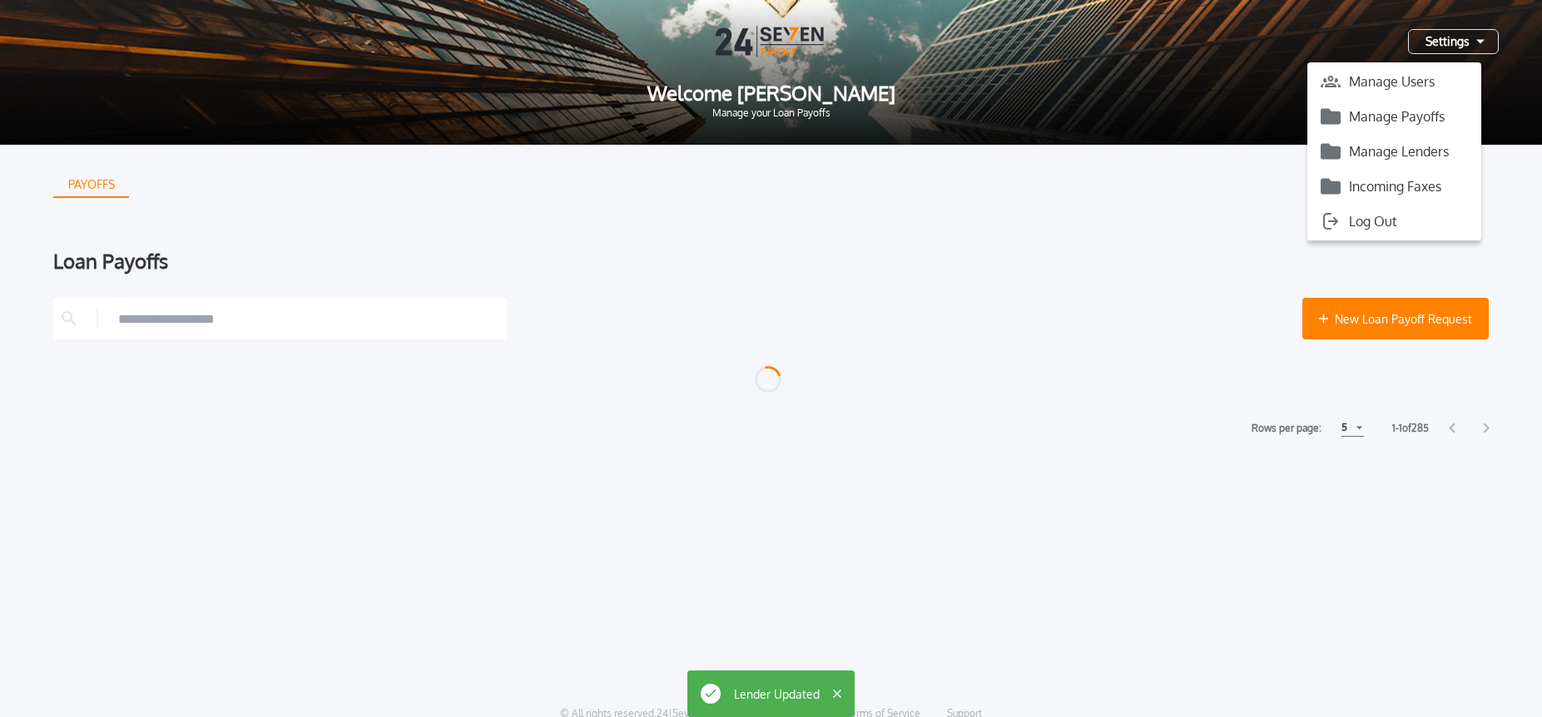
click at [1418, 115] on button "Manage Payoffs" at bounding box center [1394, 116] width 174 height 25
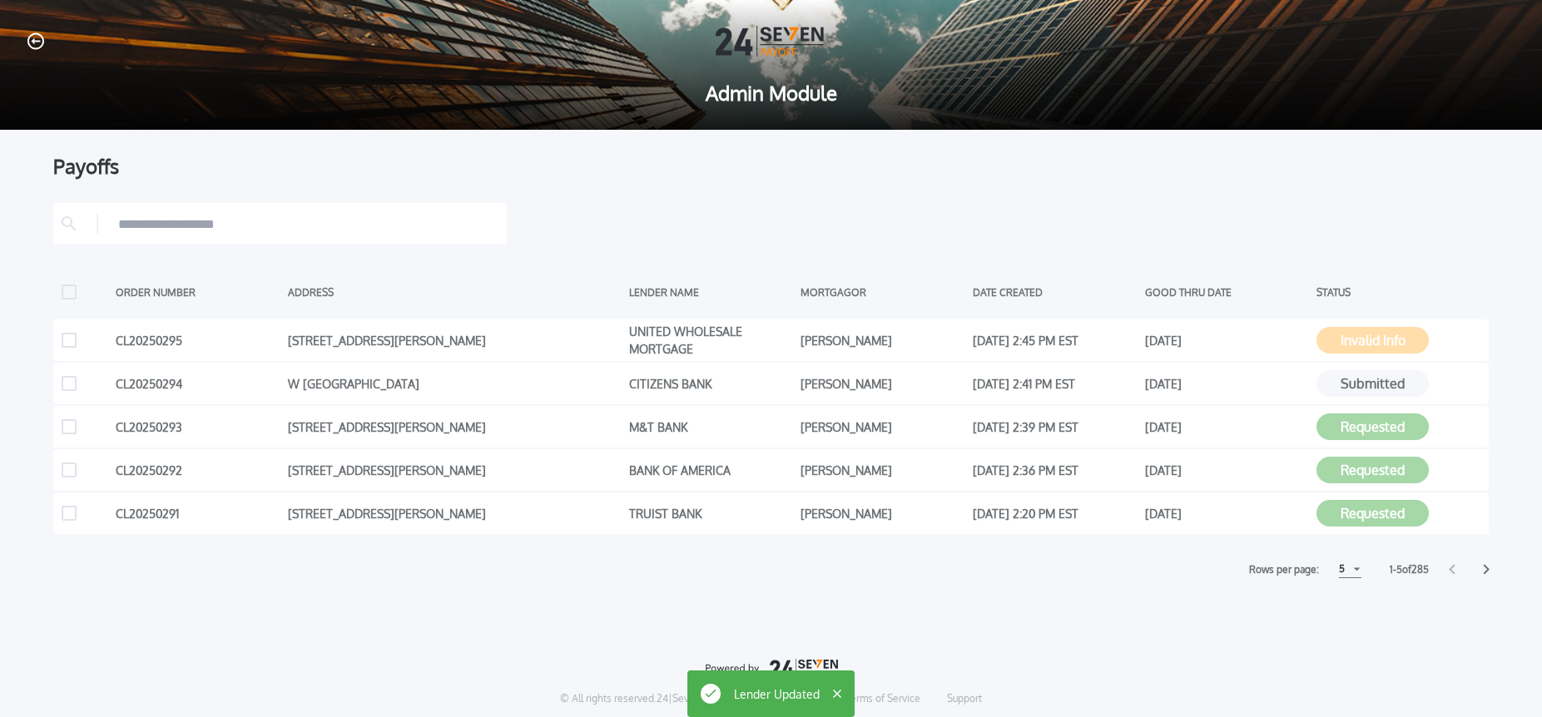
drag, startPoint x: 1350, startPoint y: 568, endPoint x: 1350, endPoint y: 577, distance: 9.2
click at [1350, 568] on div "5" at bounding box center [1350, 569] width 22 height 17
click at [1350, 610] on h1 "10" at bounding box center [1349, 611] width 16 height 20
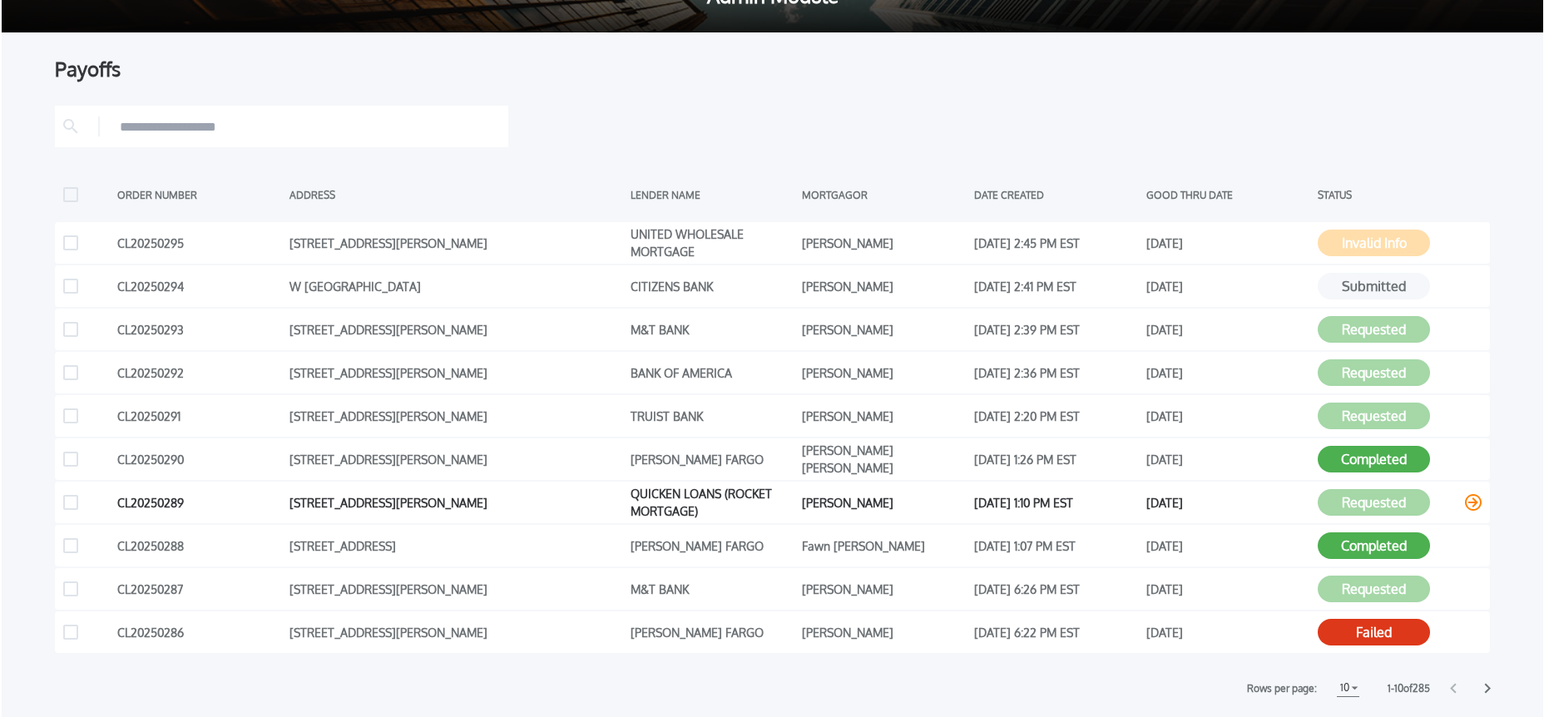
scroll to position [100, 0]
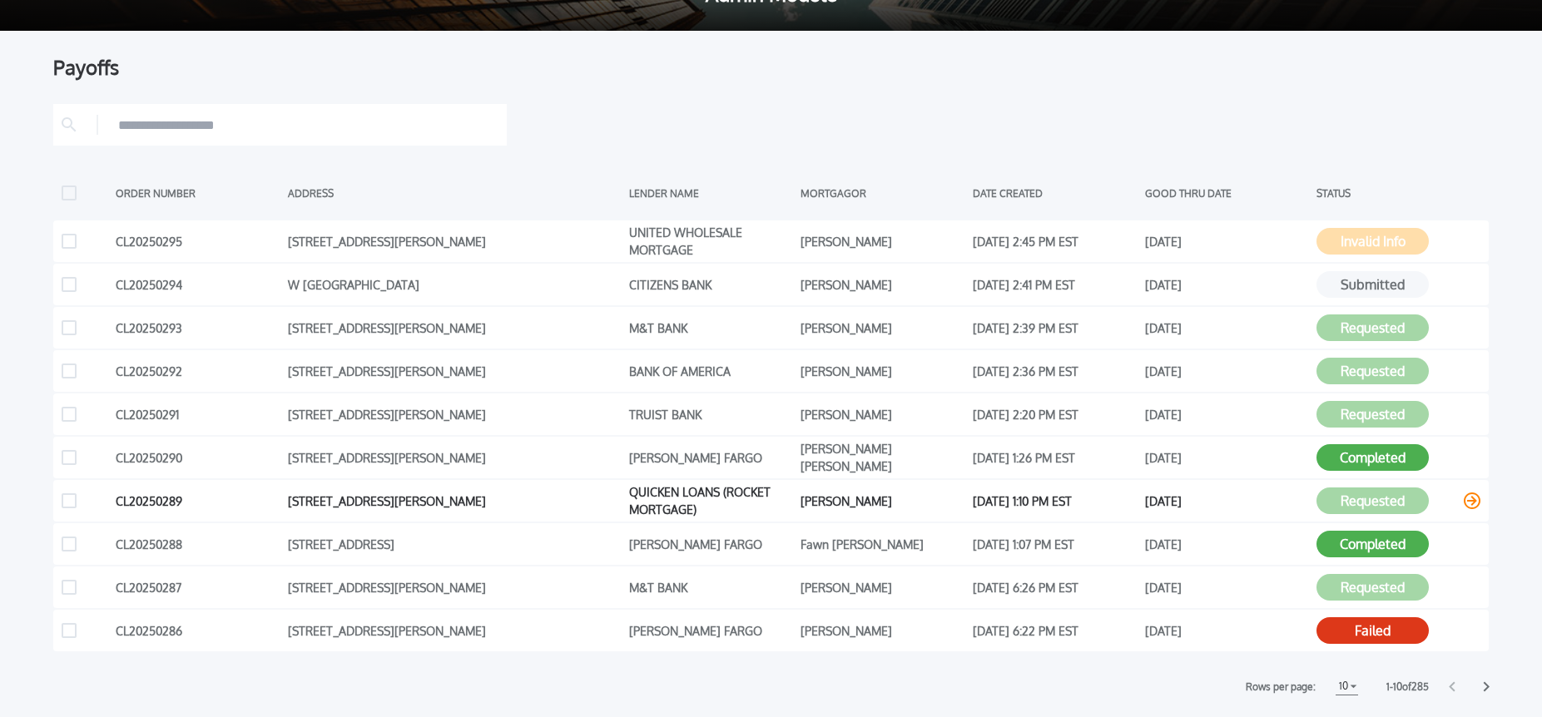
click at [1468, 499] on icon at bounding box center [1471, 501] width 17 height 17
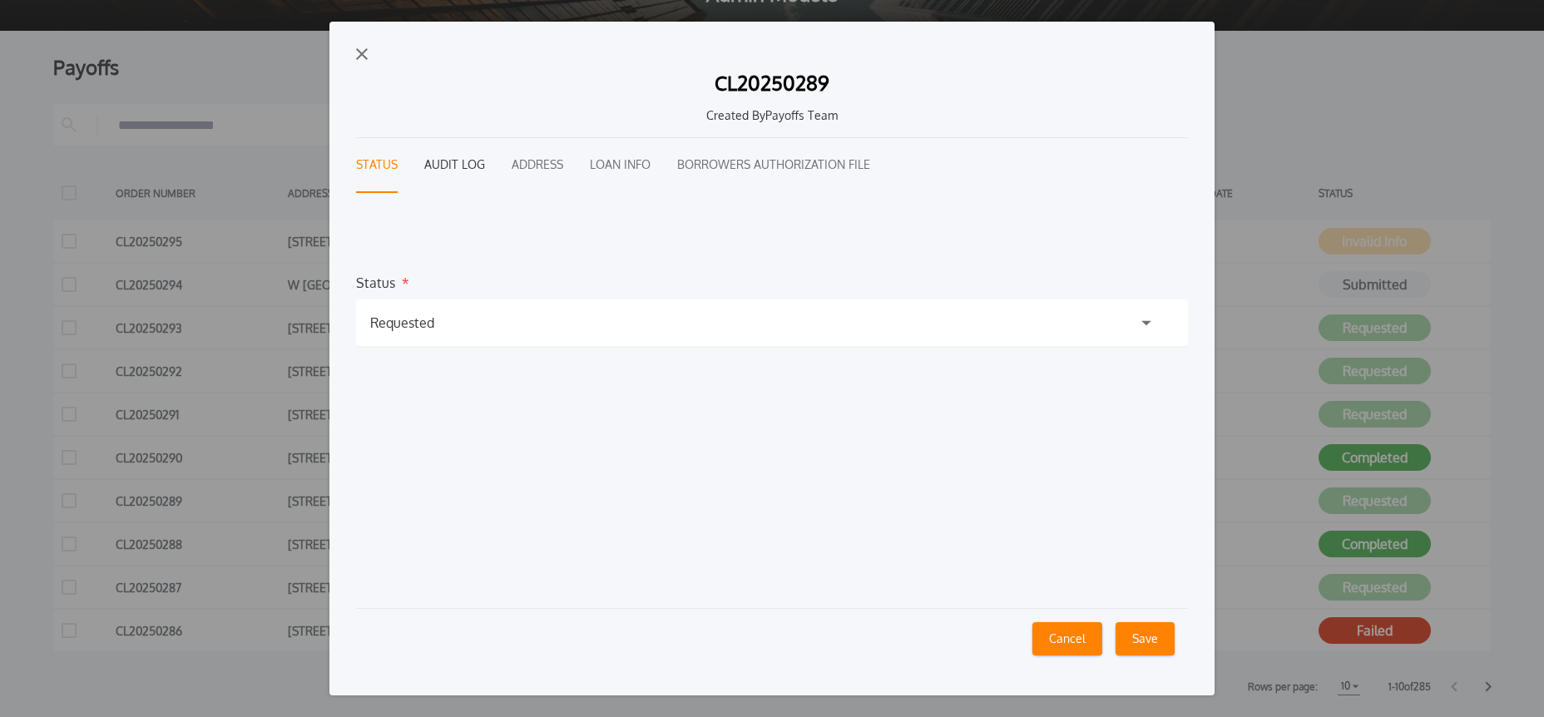
click at [474, 163] on button "Audit Log" at bounding box center [454, 165] width 61 height 55
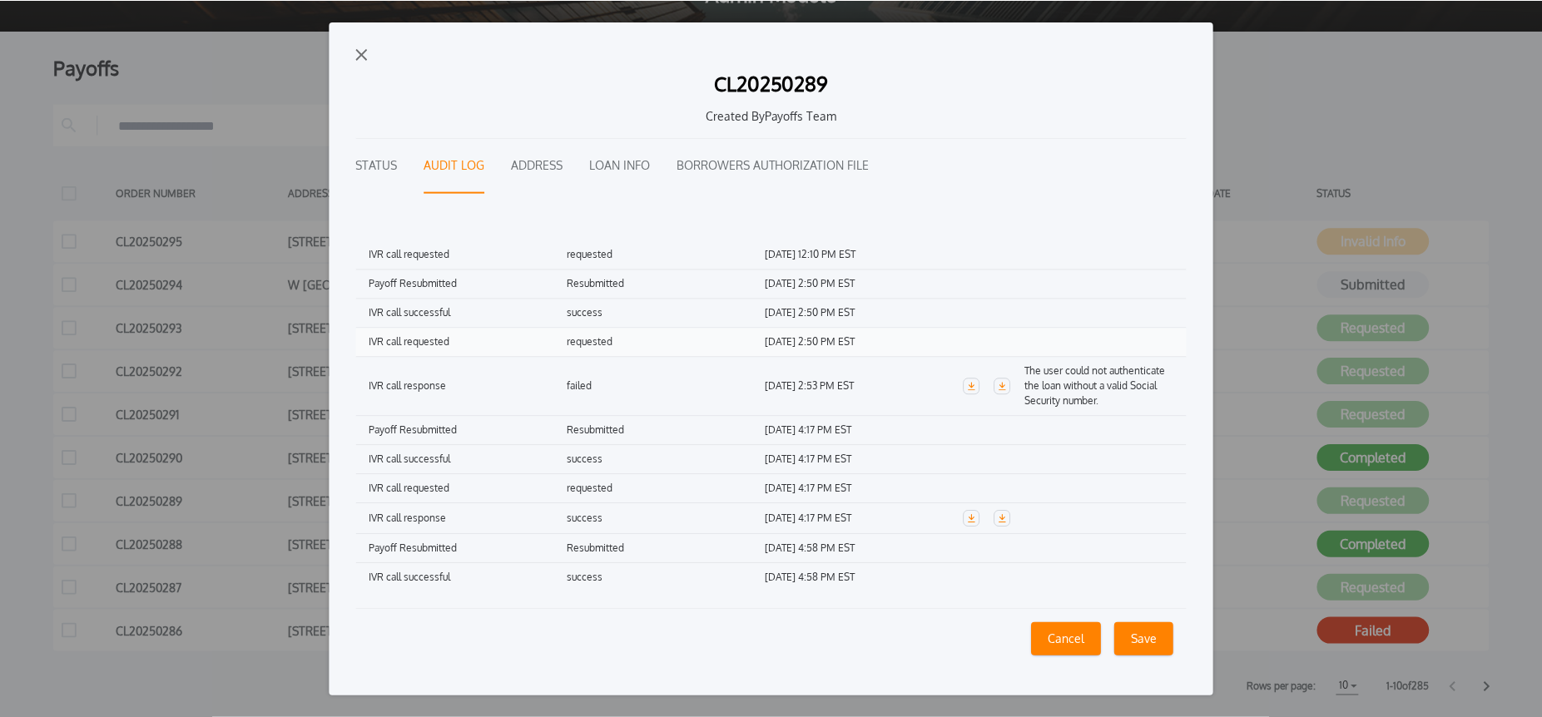
scroll to position [131, 0]
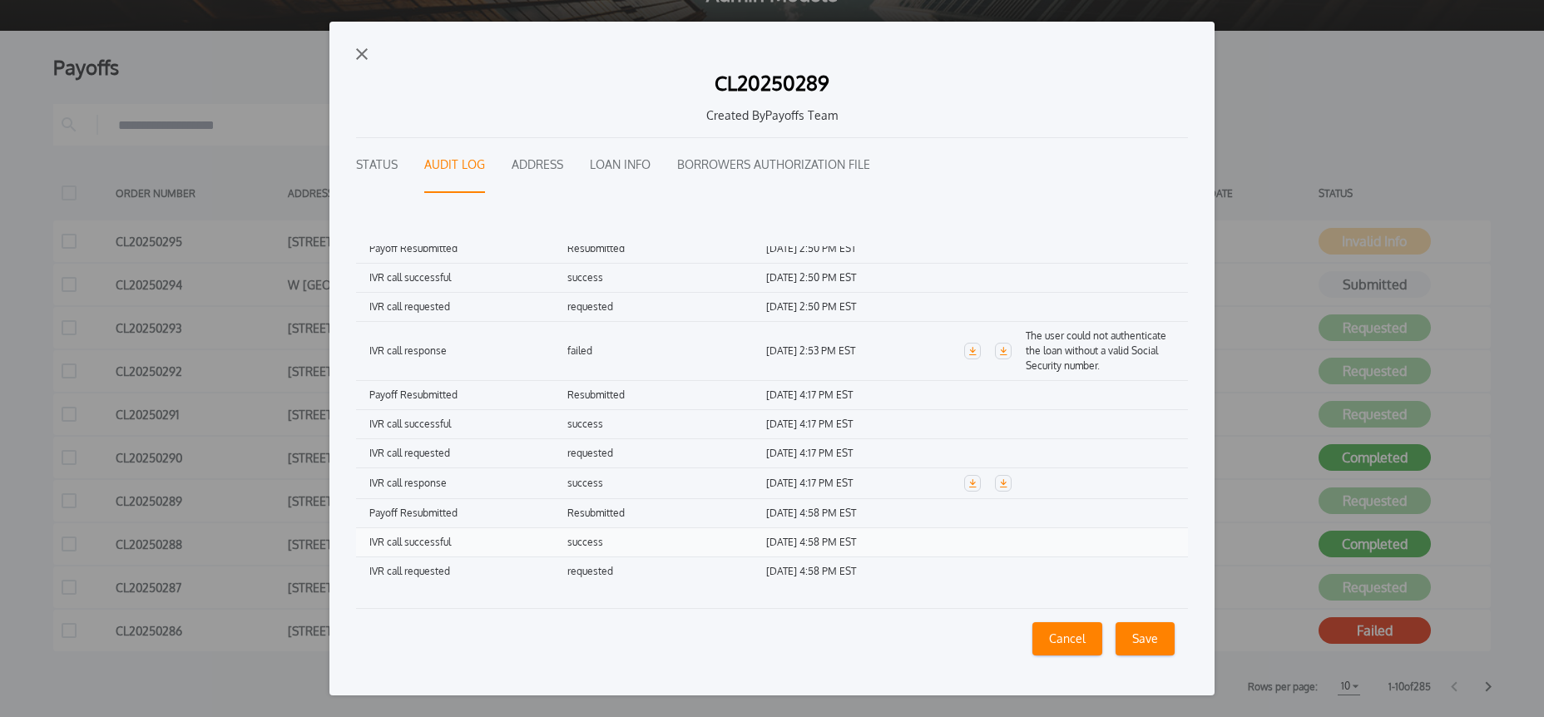
click at [581, 542] on h1 "success" at bounding box center [666, 542] width 198 height 15
click at [820, 540] on h1 "[DATE] 4:58 PM EST" at bounding box center [865, 542] width 198 height 15
click at [1063, 640] on button "Cancel" at bounding box center [1068, 638] width 70 height 33
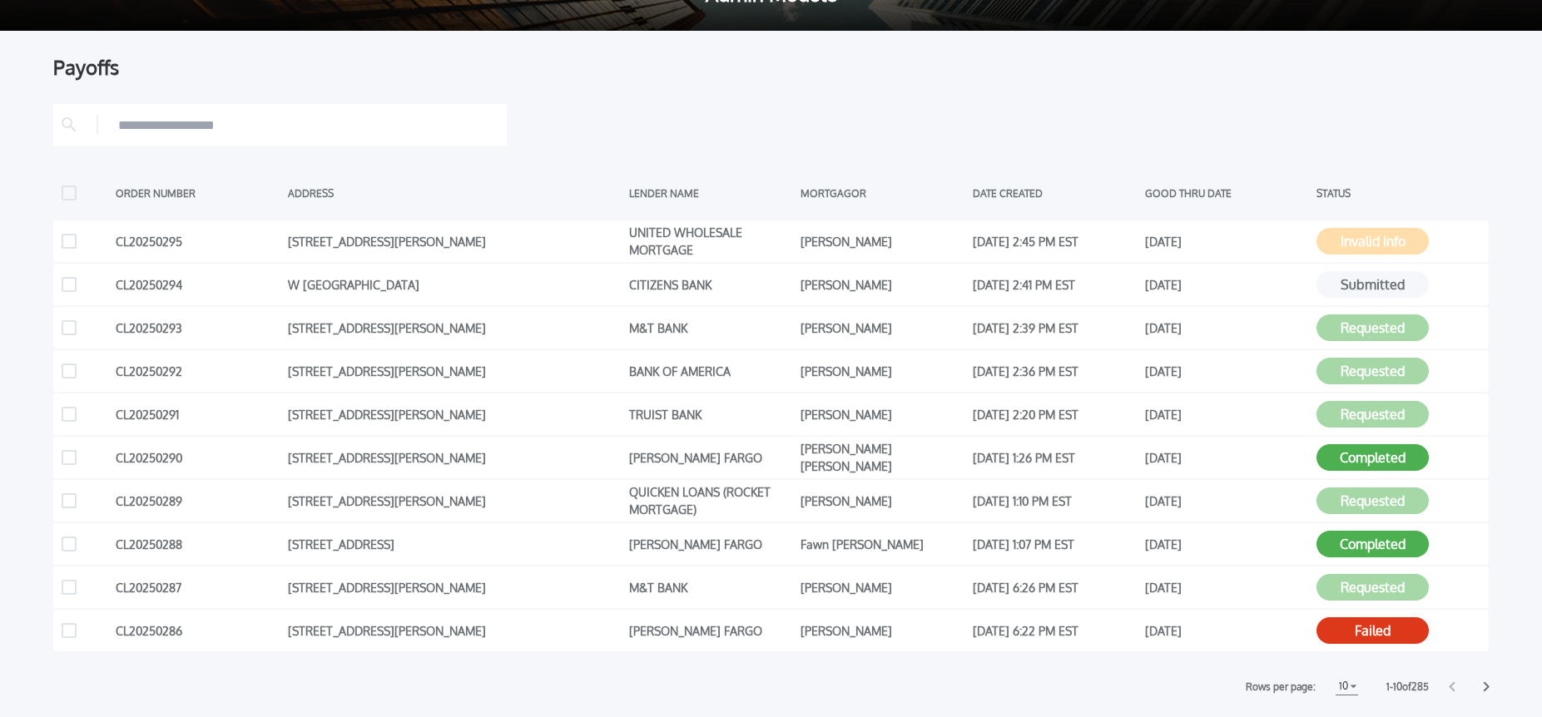
click at [888, 105] on div at bounding box center [770, 125] width 1435 height 42
